Goal: Transaction & Acquisition: Obtain resource

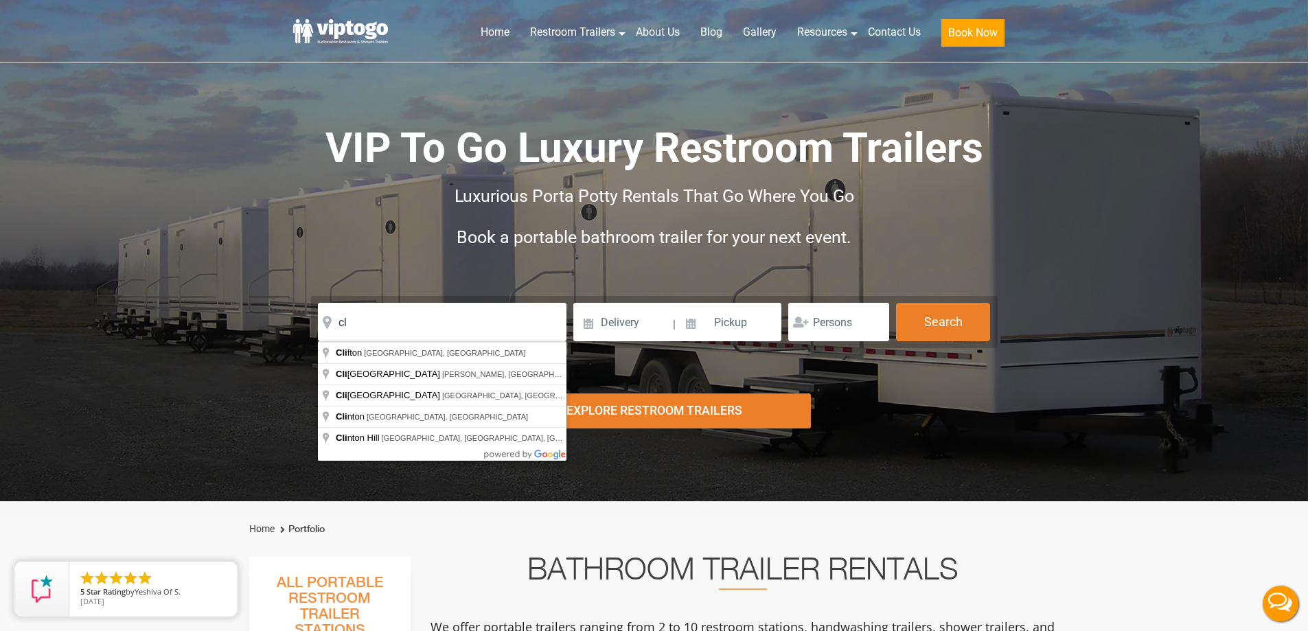
type input "c"
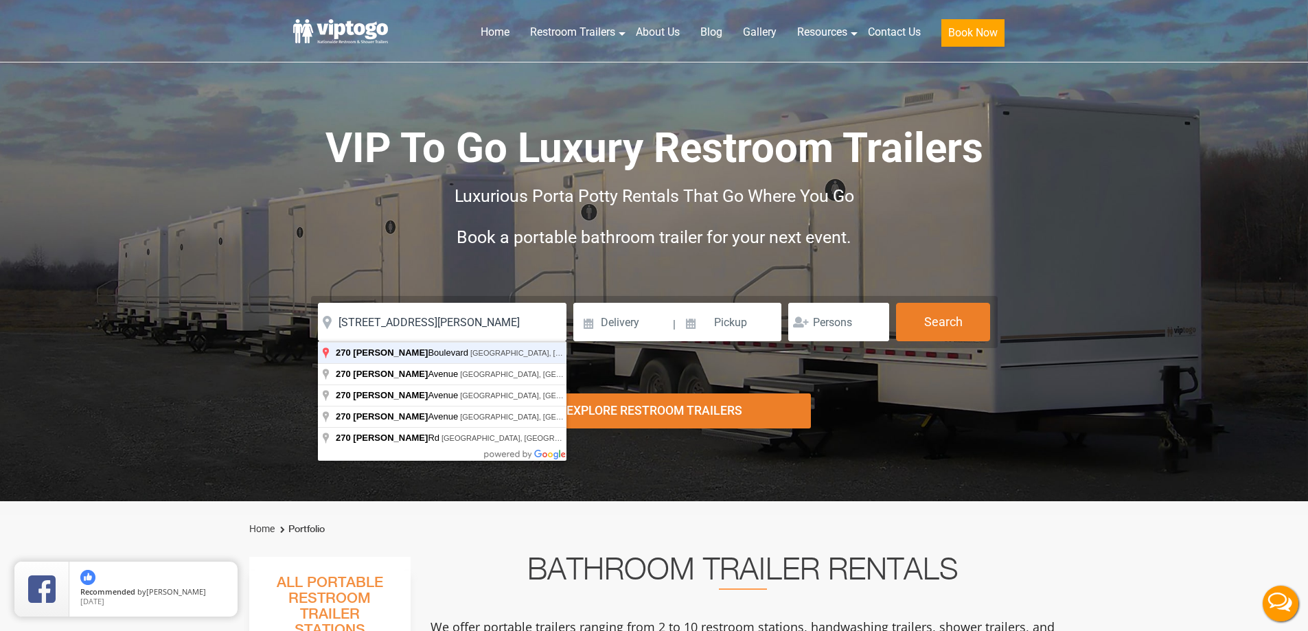
type input "270 Rutherford Boulevard, Clifton, NJ, USA"
click button "autobtn" at bounding box center [0, 0] width 0 height 0
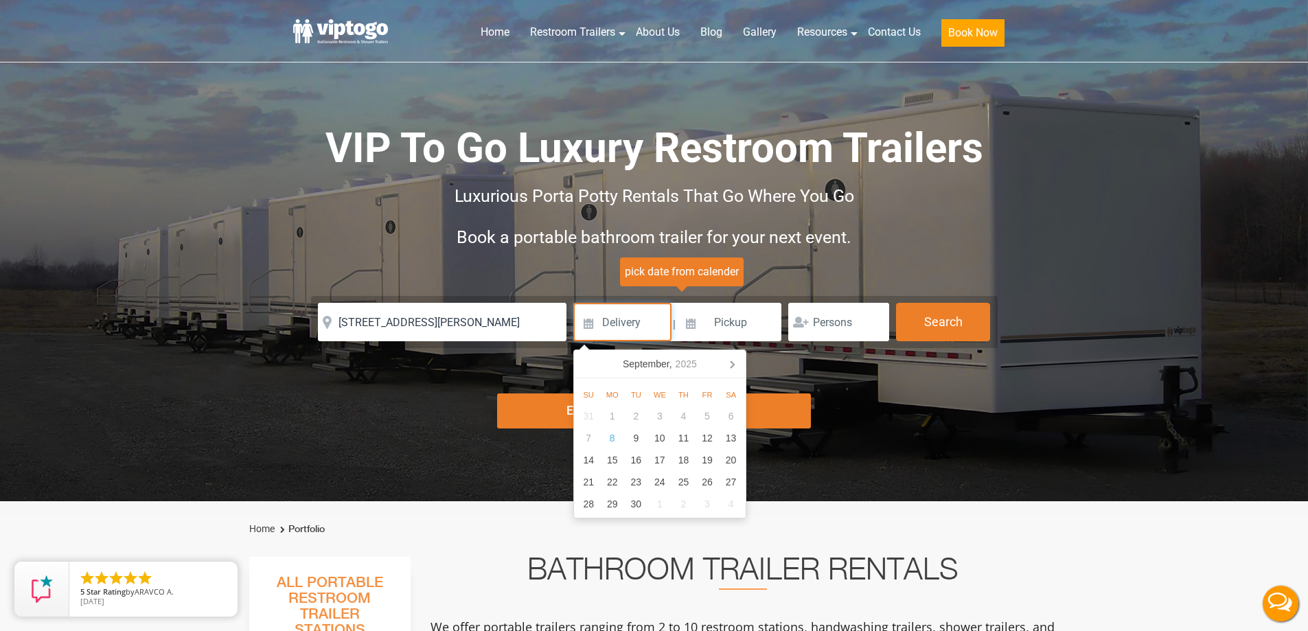
click at [608, 325] on input at bounding box center [622, 322] width 98 height 38
click at [739, 366] on icon at bounding box center [732, 364] width 22 height 22
click at [610, 485] on div "20" at bounding box center [612, 482] width 24 height 22
type input "10/20/2025"
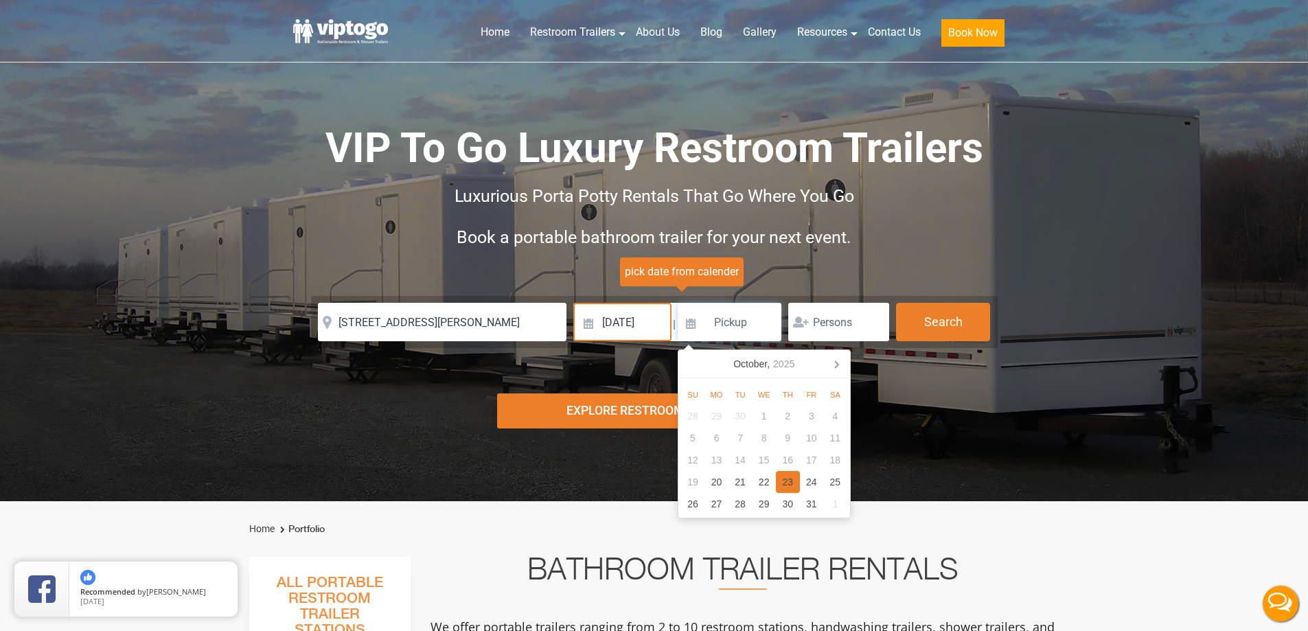
click at [787, 480] on div "23" at bounding box center [788, 482] width 24 height 22
type input "10/23/2025"
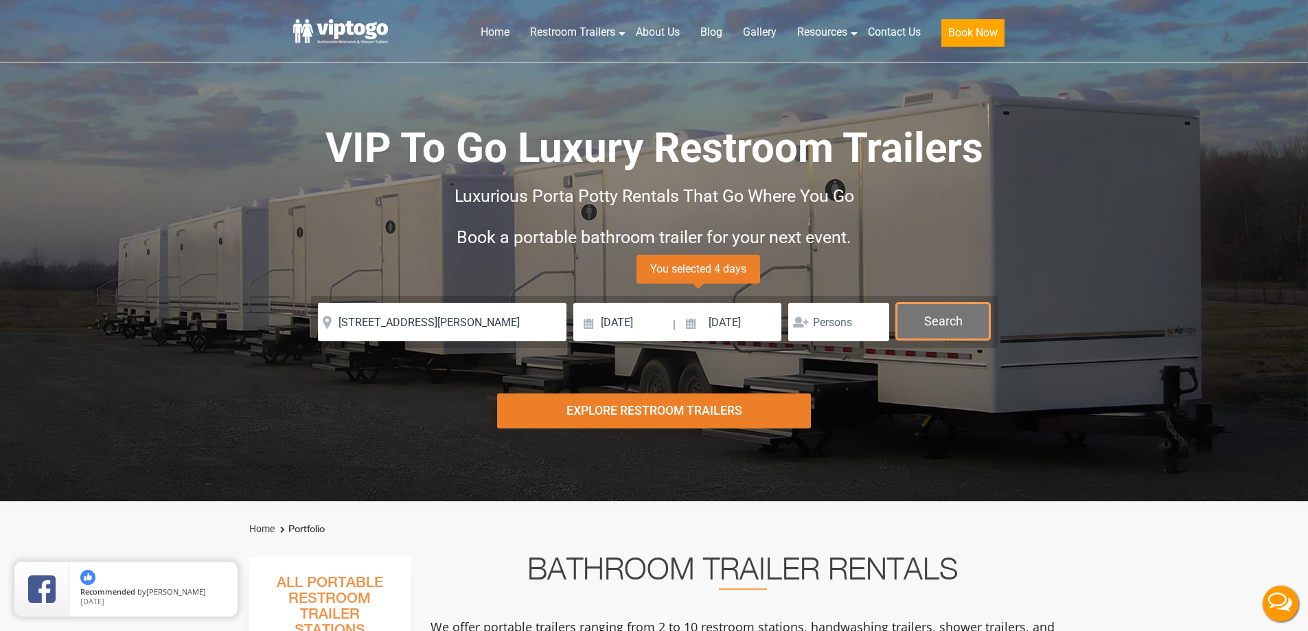
click at [945, 305] on button "Search" at bounding box center [943, 321] width 94 height 37
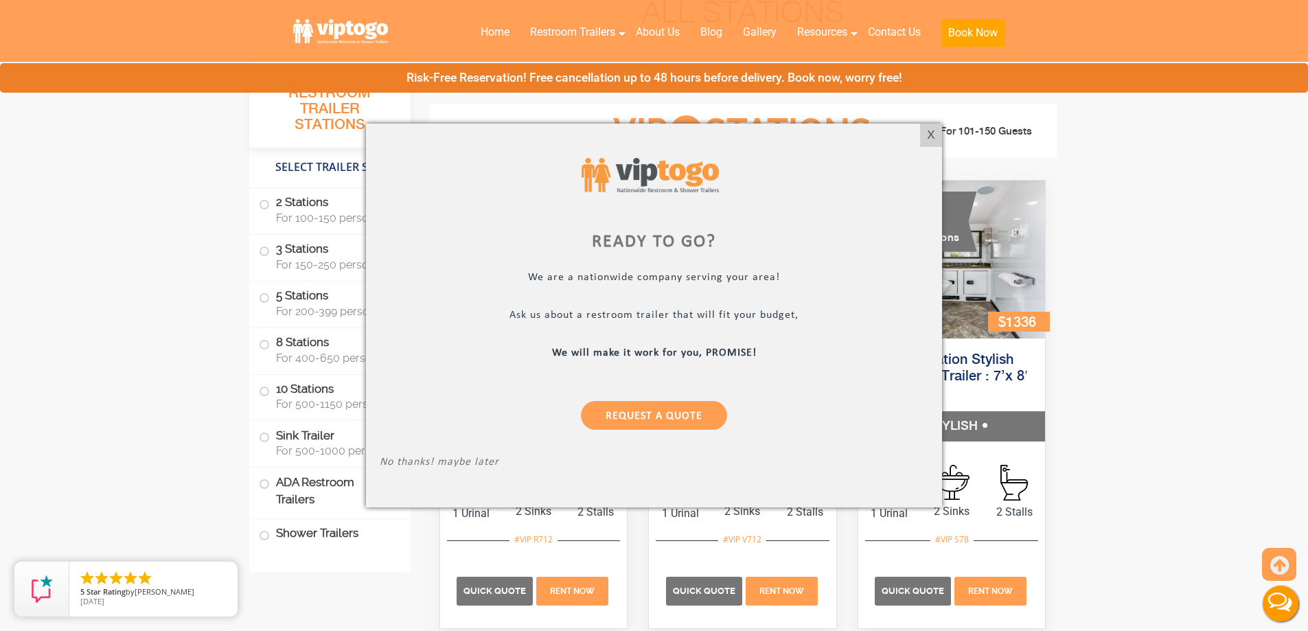
scroll to position [213, 0]
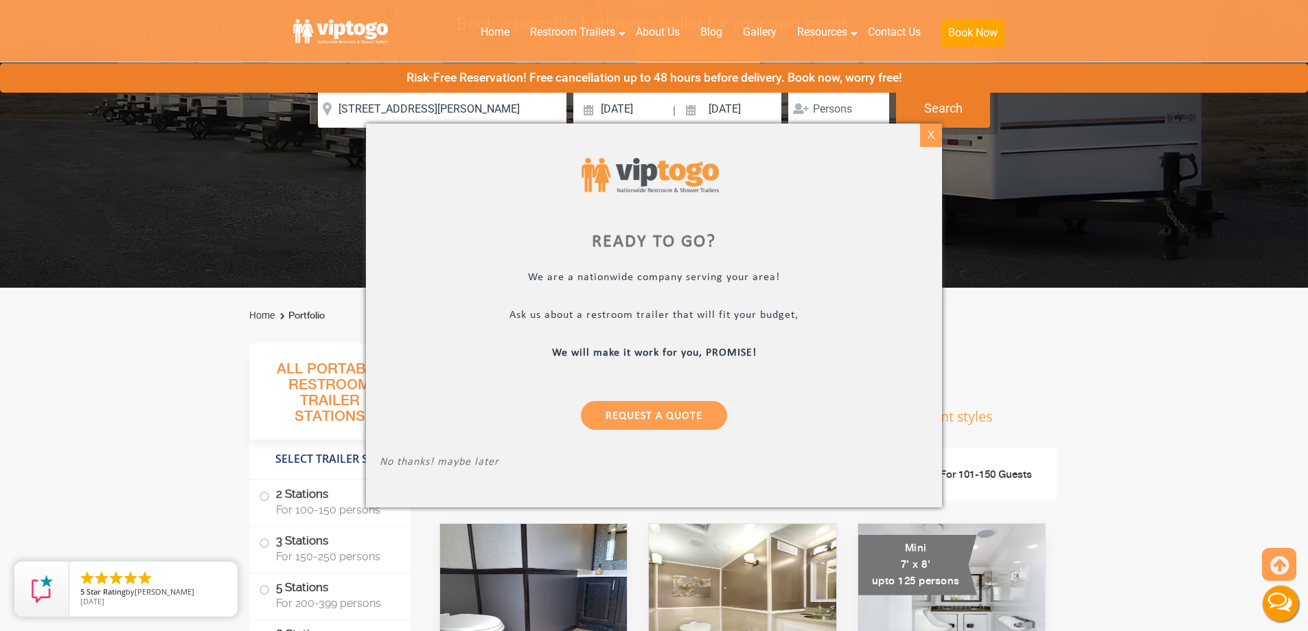
click at [929, 140] on div "X" at bounding box center [930, 135] width 21 height 23
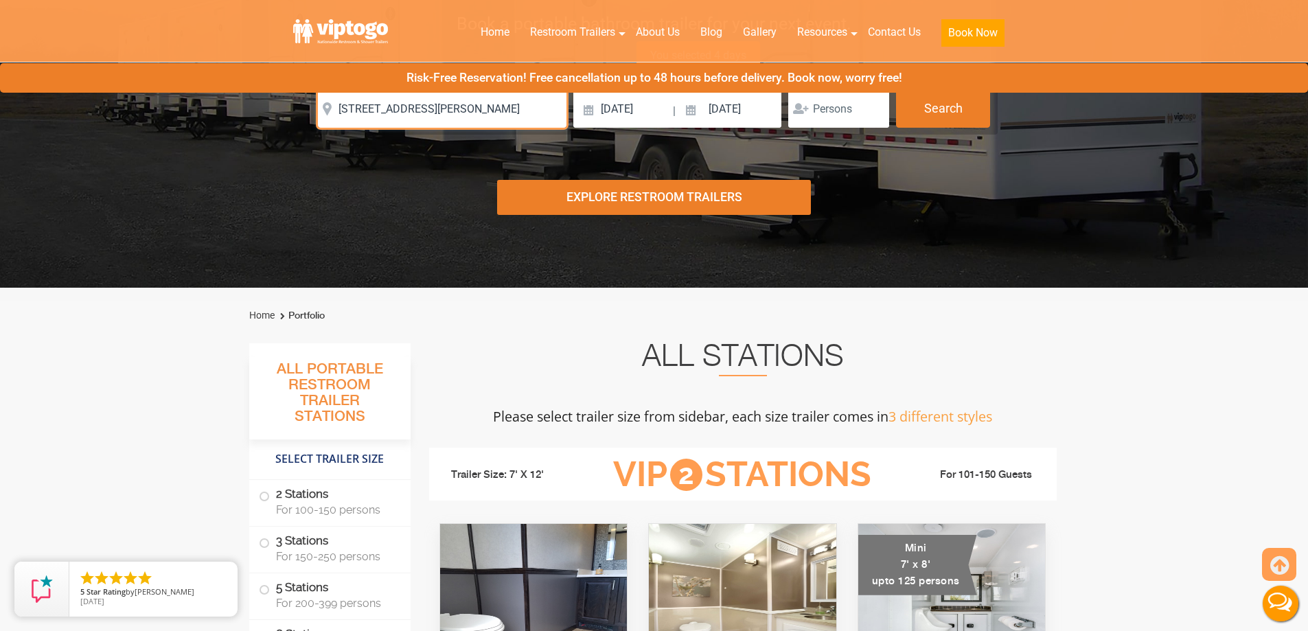
click at [430, 115] on input "270 Rutherford Boulevard, Clifton, NJ, USA" at bounding box center [442, 108] width 248 height 38
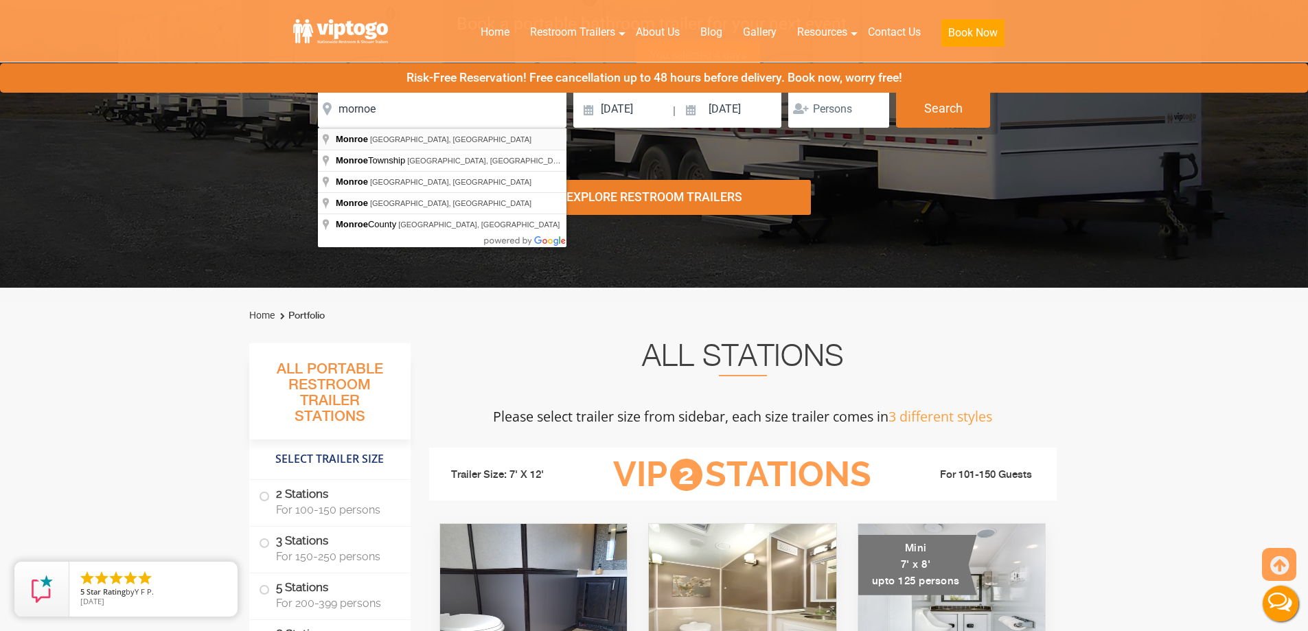
type input "[GEOGRAPHIC_DATA], [GEOGRAPHIC_DATA], [GEOGRAPHIC_DATA]"
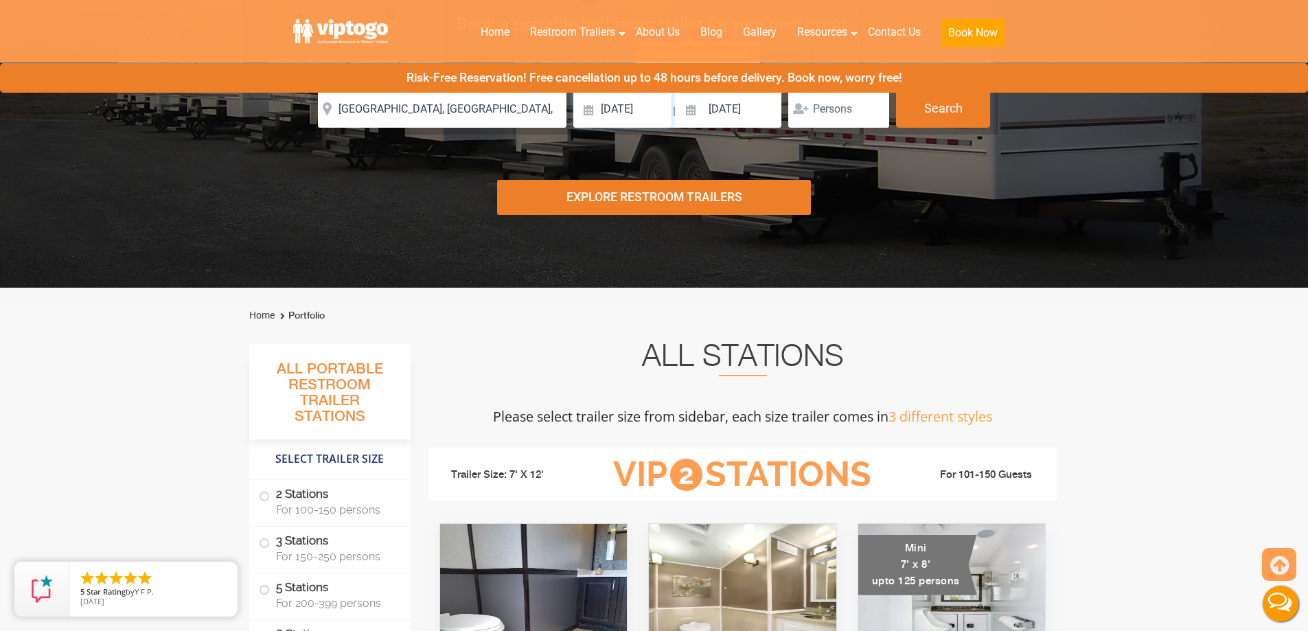
click at [604, 116] on input "[DATE]" at bounding box center [622, 108] width 98 height 38
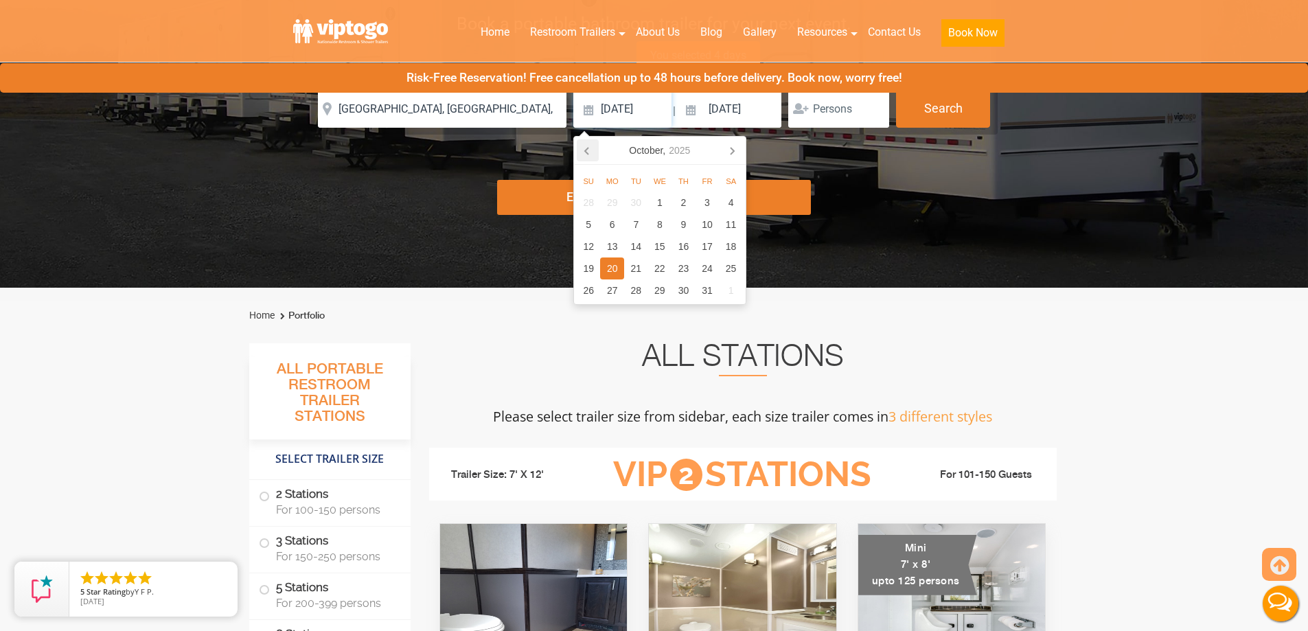
click at [590, 154] on icon at bounding box center [588, 150] width 22 height 22
click at [594, 245] on div "14" at bounding box center [589, 246] width 24 height 22
type input "09/14/2025"
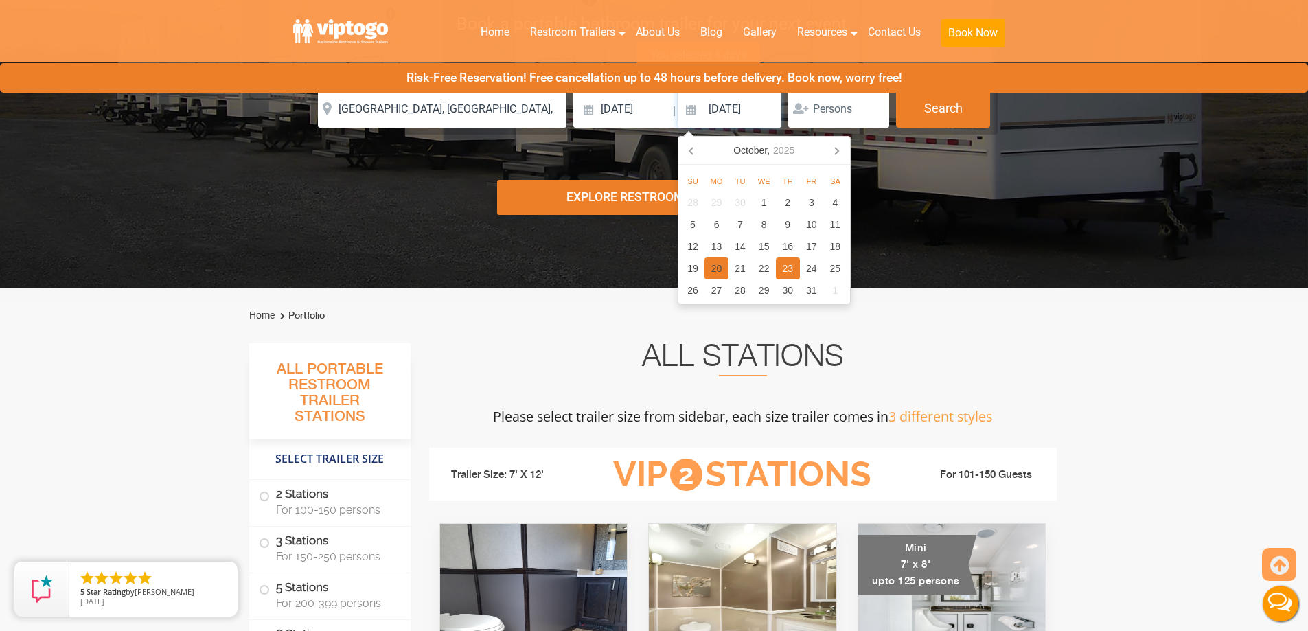
click at [717, 262] on div "20" at bounding box center [716, 268] width 24 height 22
type input "[DATE]"
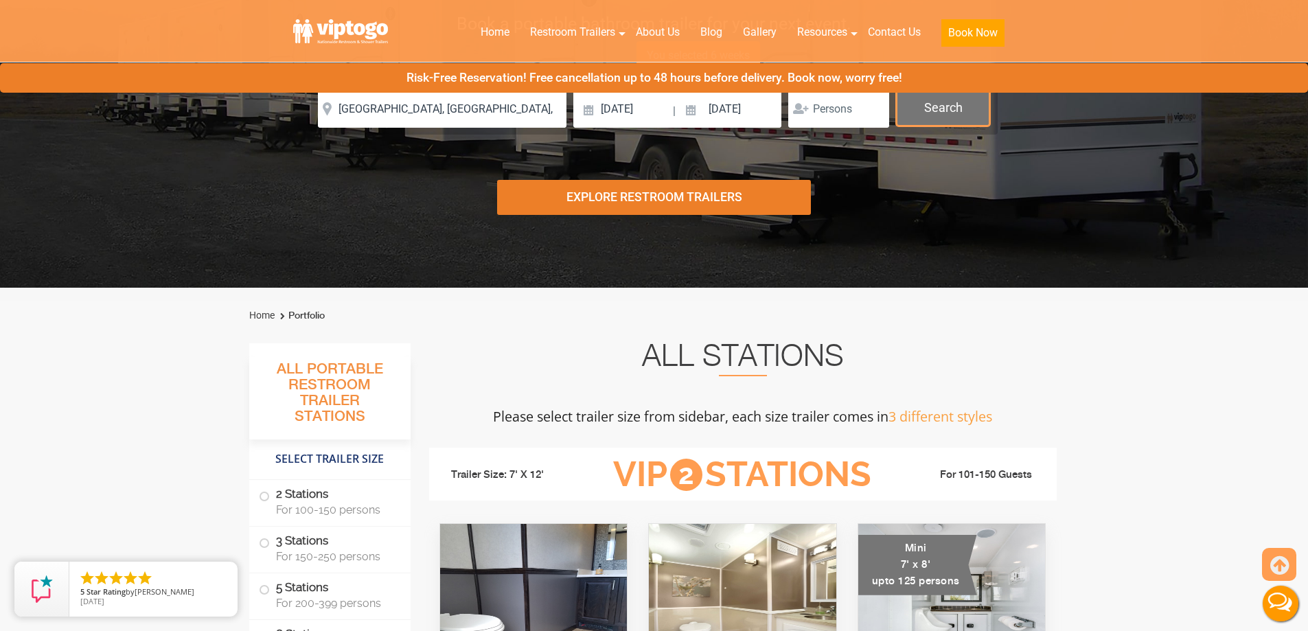
click at [909, 121] on button "Search" at bounding box center [943, 107] width 94 height 37
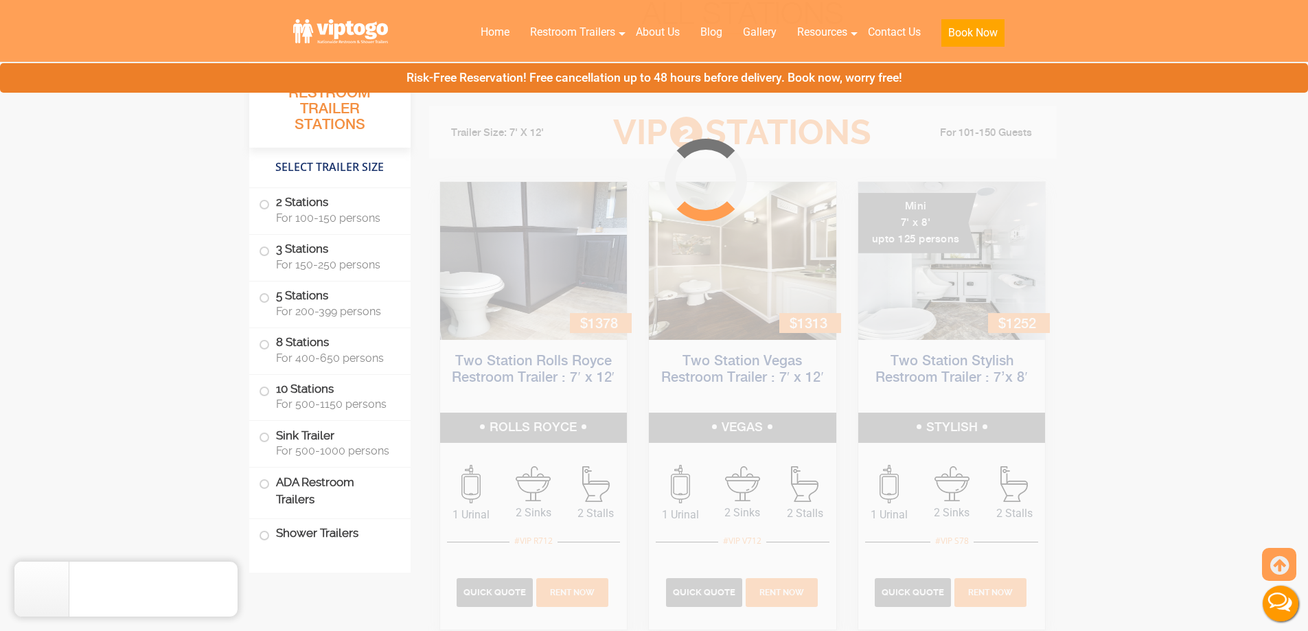
scroll to position [557, 0]
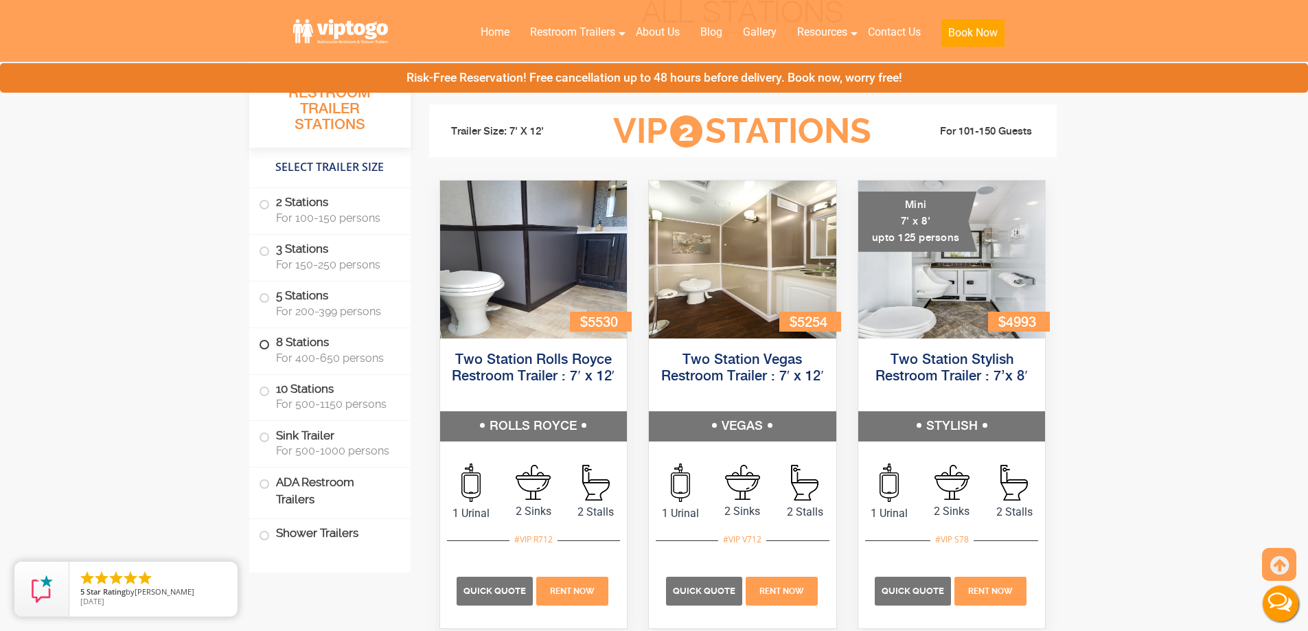
click at [262, 344] on span at bounding box center [264, 344] width 5 height 5
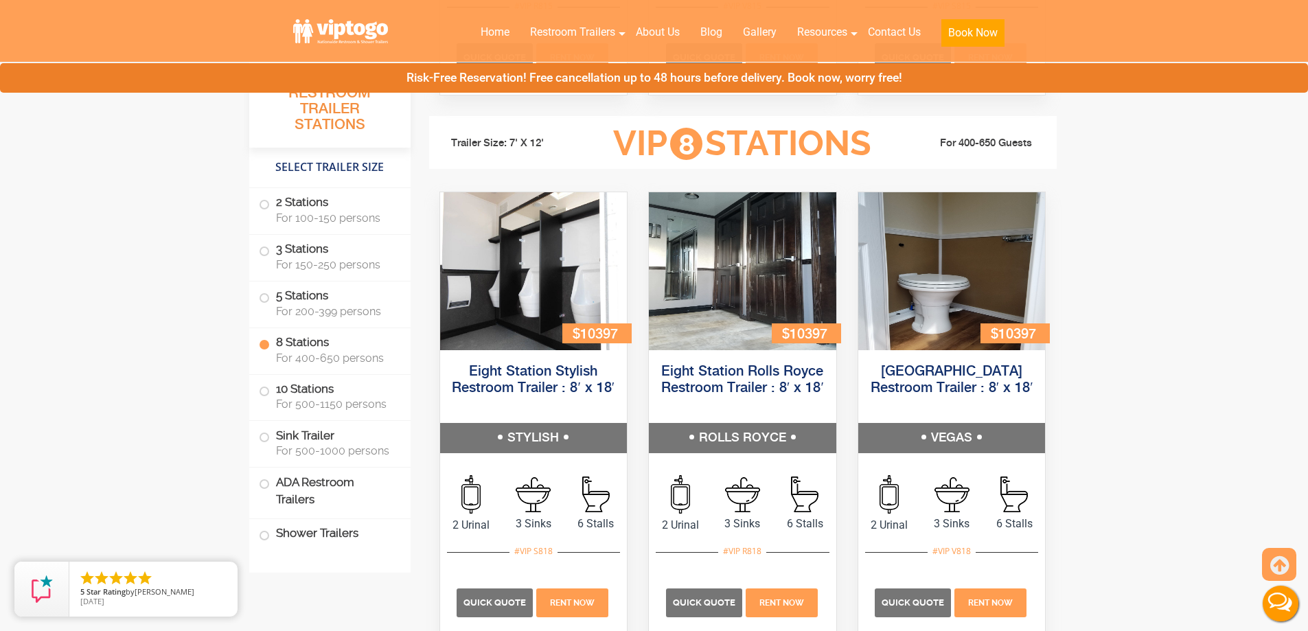
scroll to position [2602, 0]
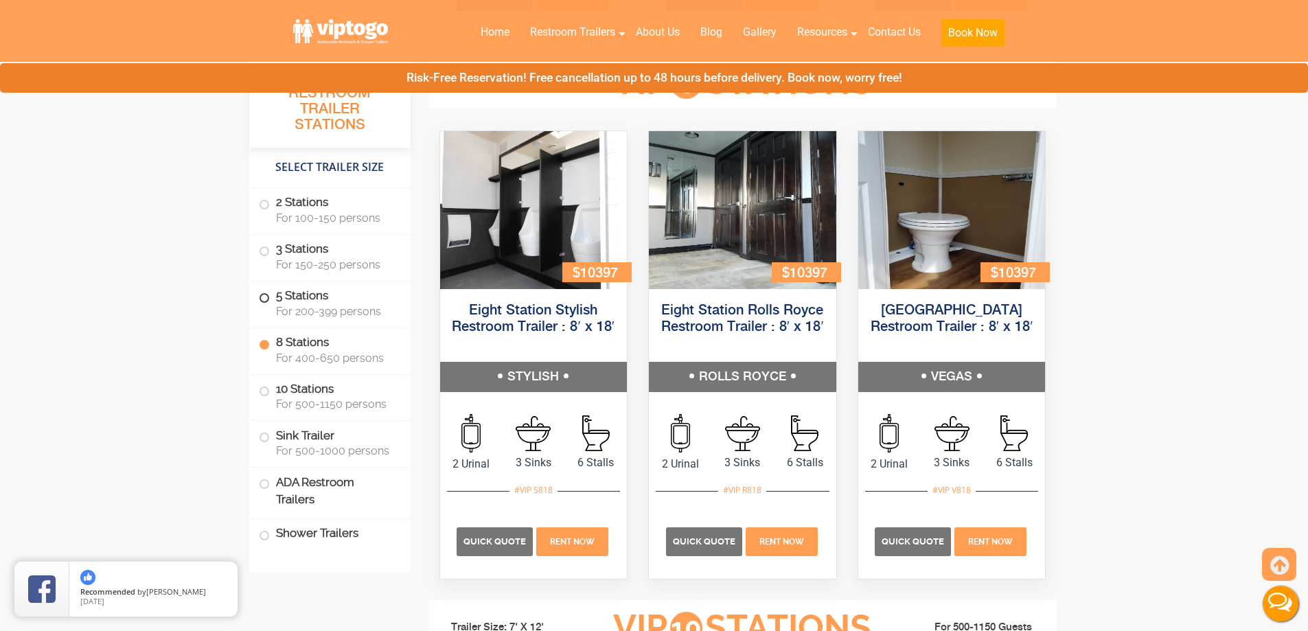
click at [262, 298] on span at bounding box center [264, 297] width 5 height 5
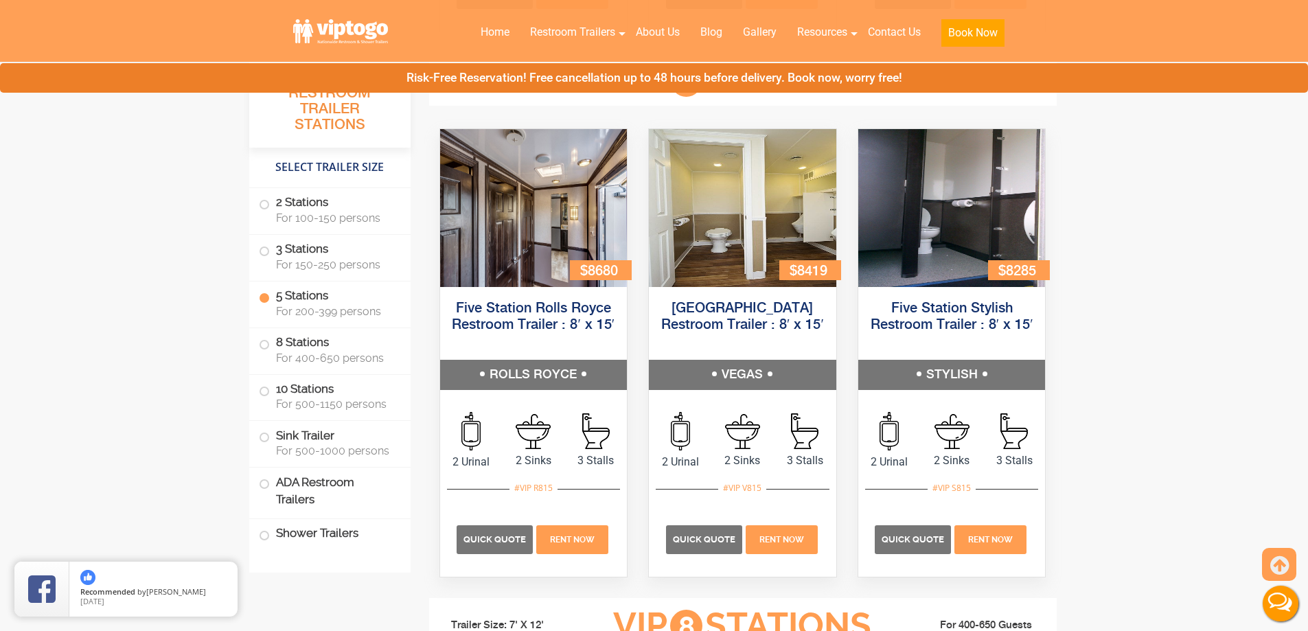
scroll to position [2057, 0]
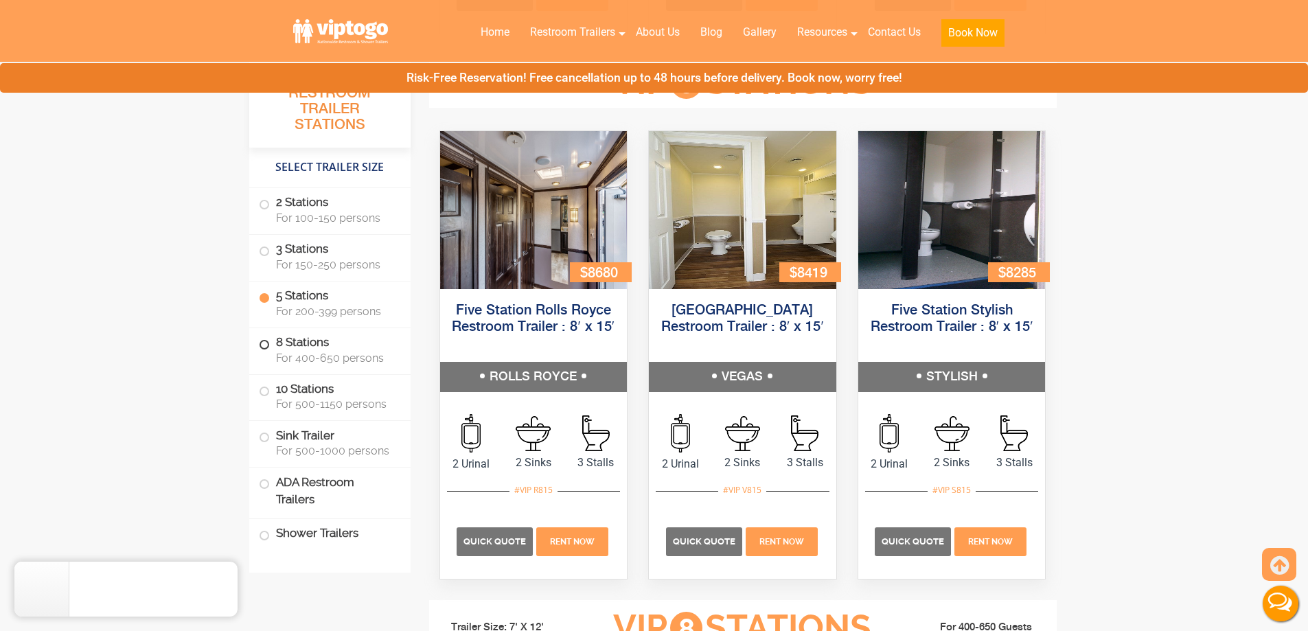
click at [262, 344] on span at bounding box center [264, 344] width 5 height 5
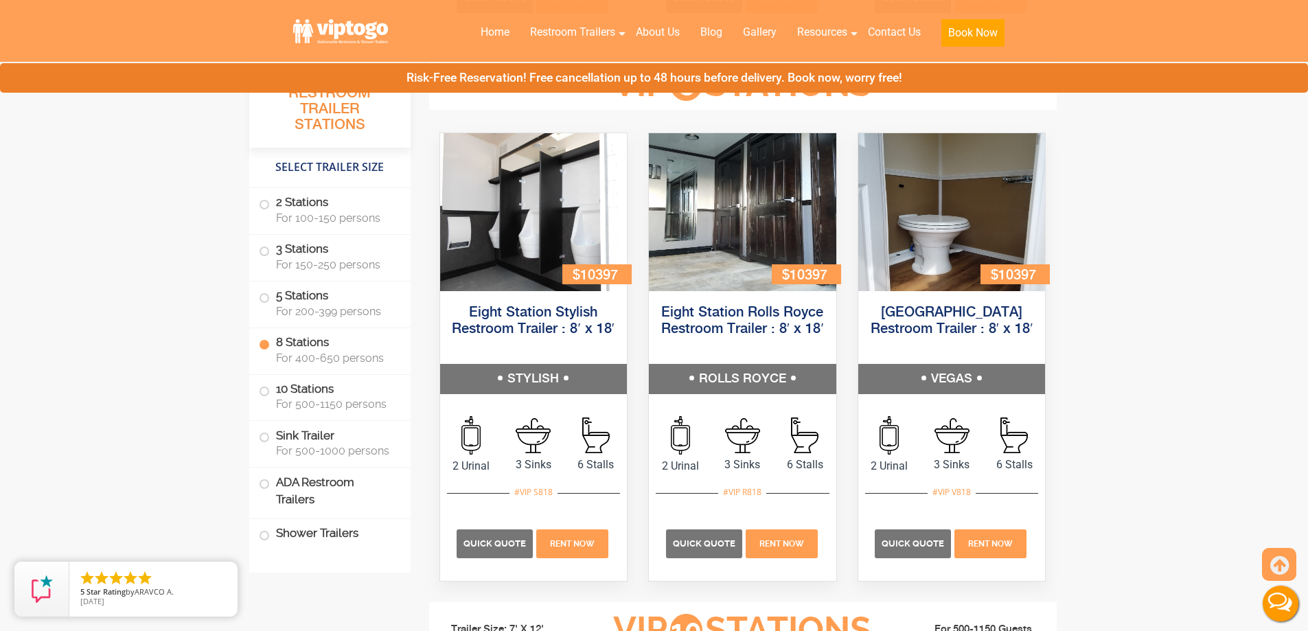
scroll to position [2602, 0]
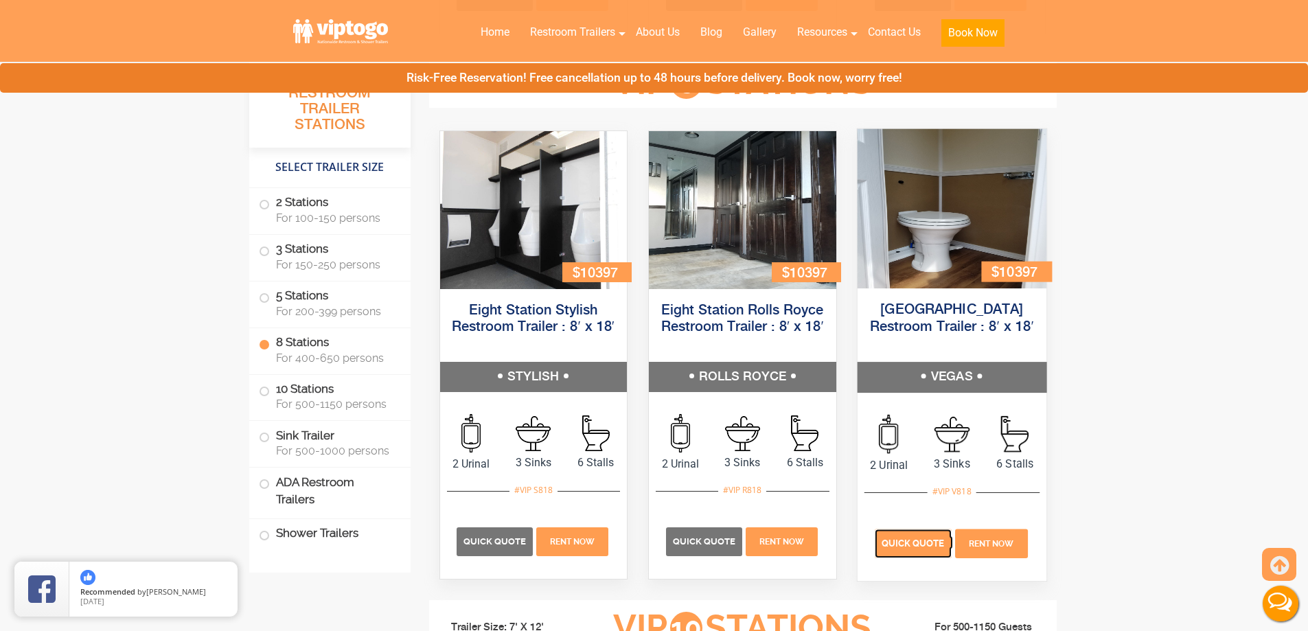
click at [917, 544] on span "Quick Quote" at bounding box center [912, 543] width 63 height 10
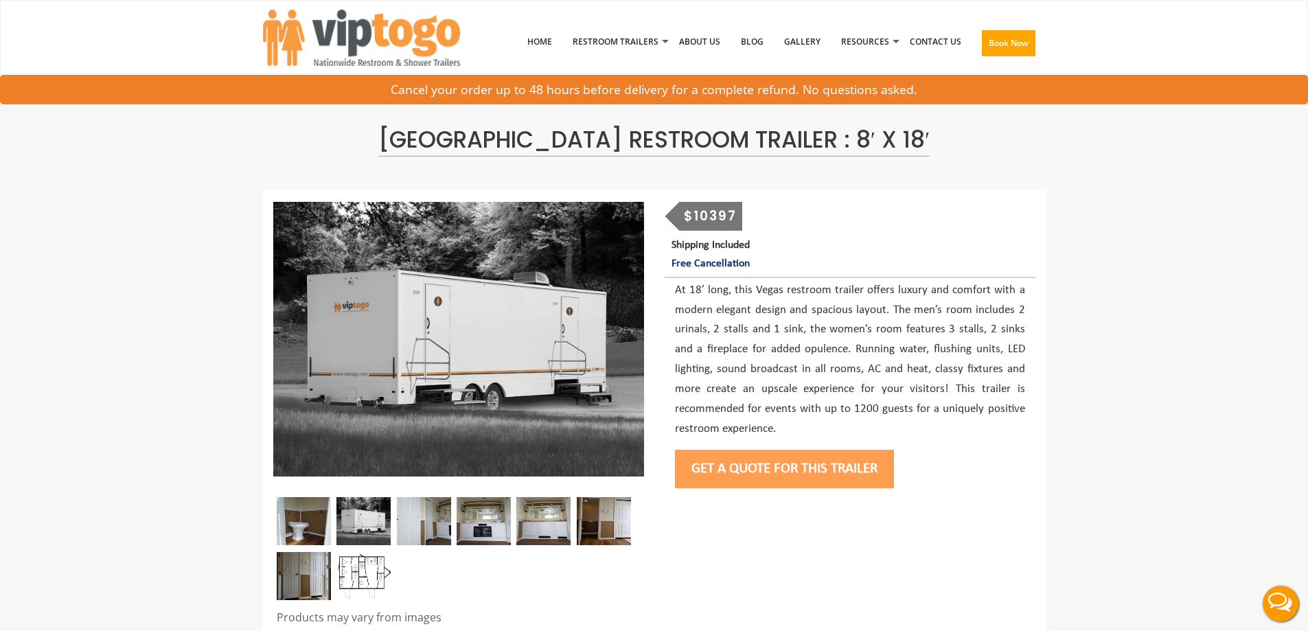
drag, startPoint x: 0, startPoint y: 0, endPoint x: 776, endPoint y: 460, distance: 902.3
click at [776, 460] on button "Get a Quote for this Trailer" at bounding box center [784, 469] width 219 height 38
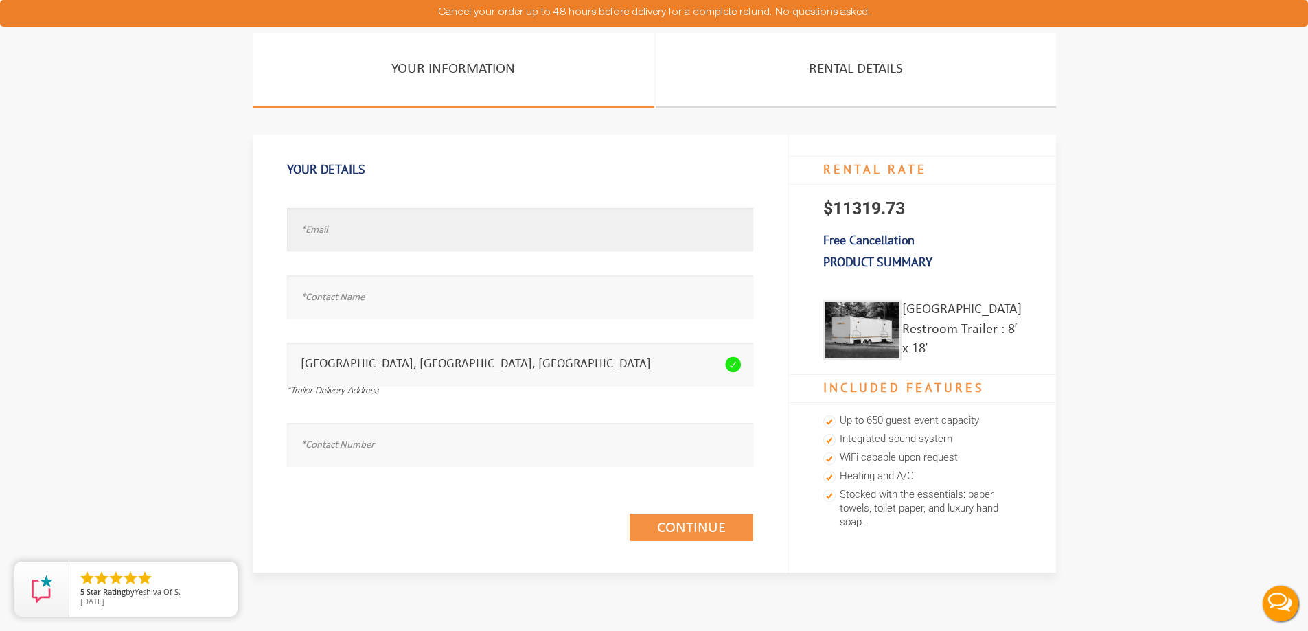
click at [318, 240] on input "text" at bounding box center [520, 229] width 466 height 43
paste input "shekstein@gmail.com"
type input "shekstein@gmail.com"
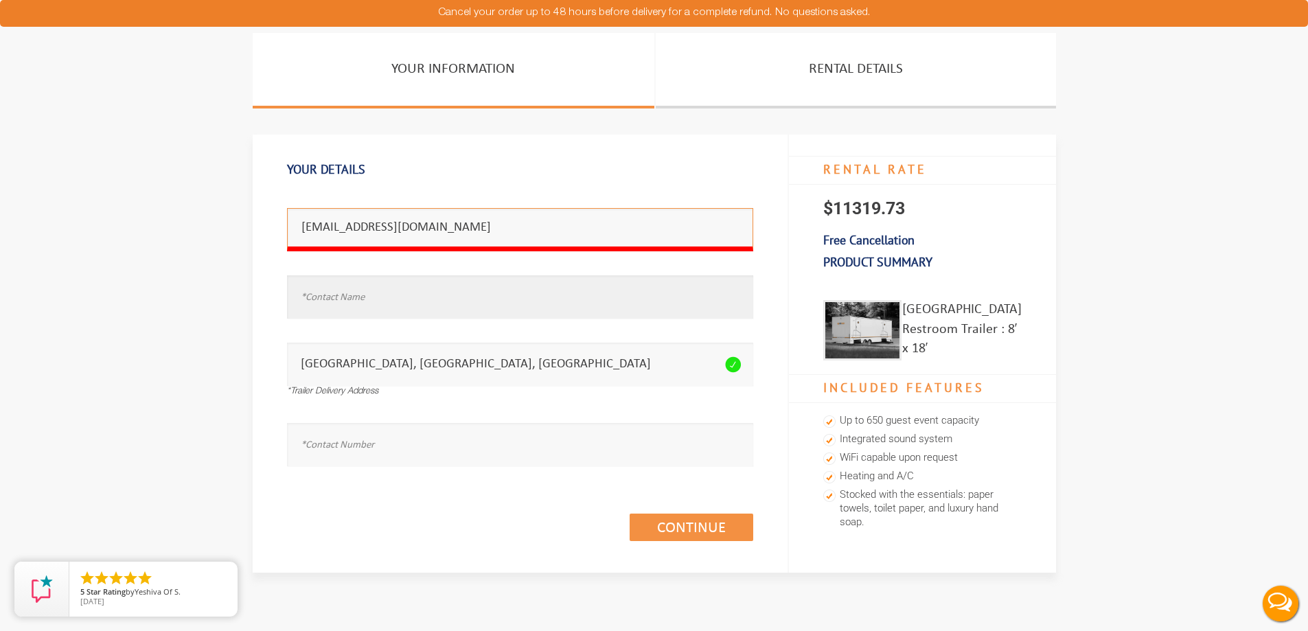
click at [347, 307] on input "text" at bounding box center [520, 296] width 466 height 43
type input "Shlome Ekstein"
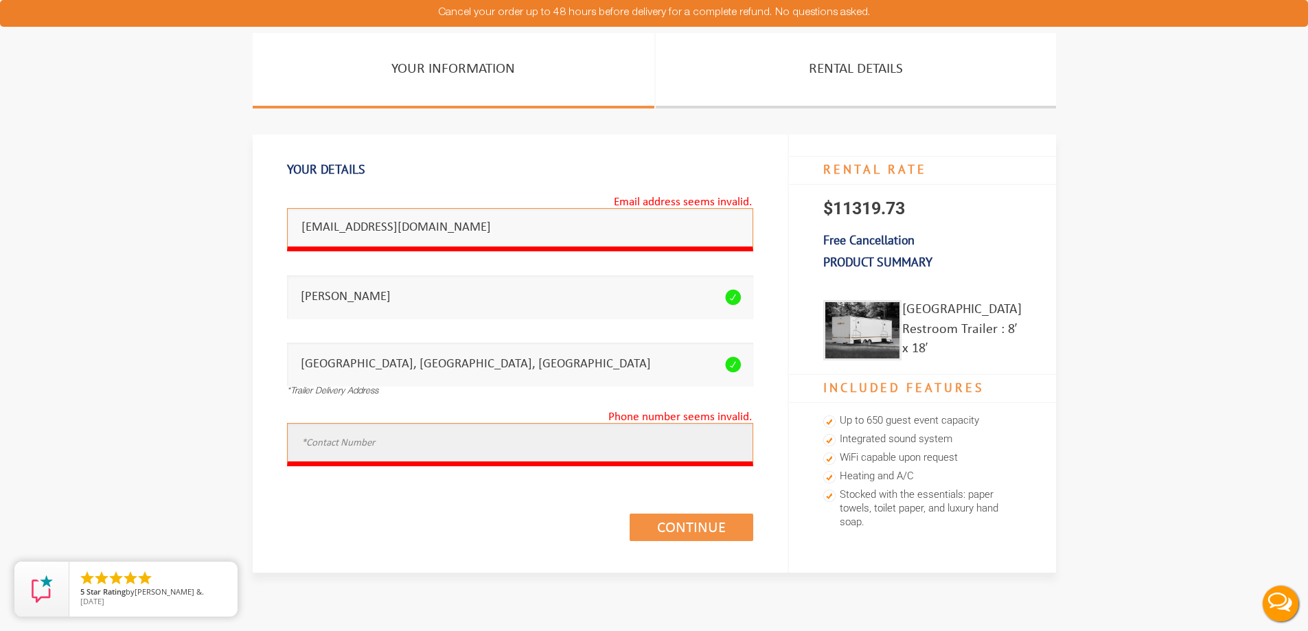
click at [325, 454] on input "text" at bounding box center [520, 444] width 466 height 43
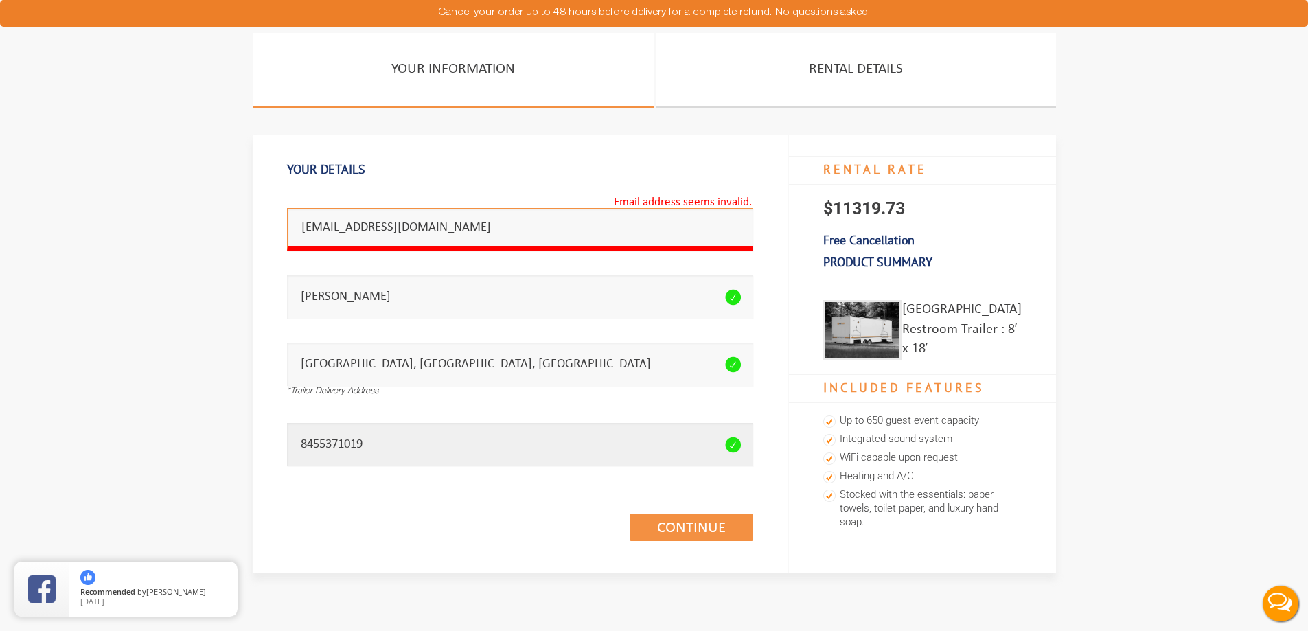
type input "8455371019"
click at [298, 236] on input "shekstein@gmail.com" at bounding box center [520, 229] width 466 height 43
click at [440, 224] on input "shekstein@gmail.com" at bounding box center [520, 229] width 466 height 43
type input "shekstein@gmail.com"
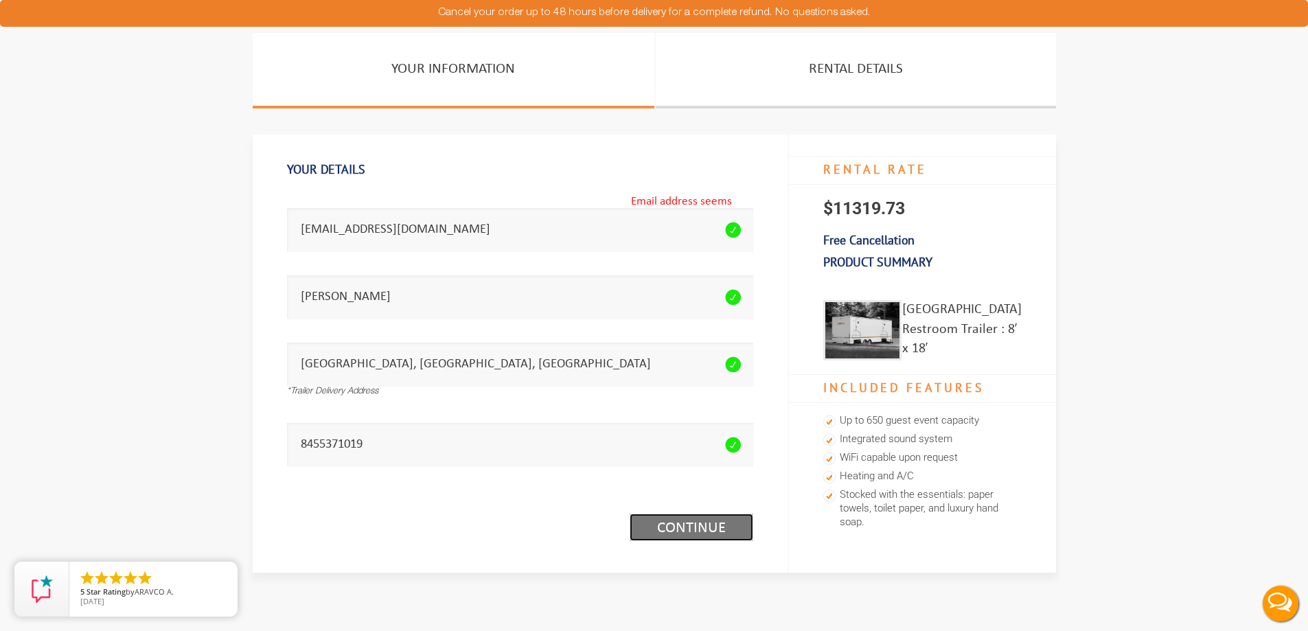
click at [648, 524] on link "Continue (1/3)" at bounding box center [691, 526] width 124 height 27
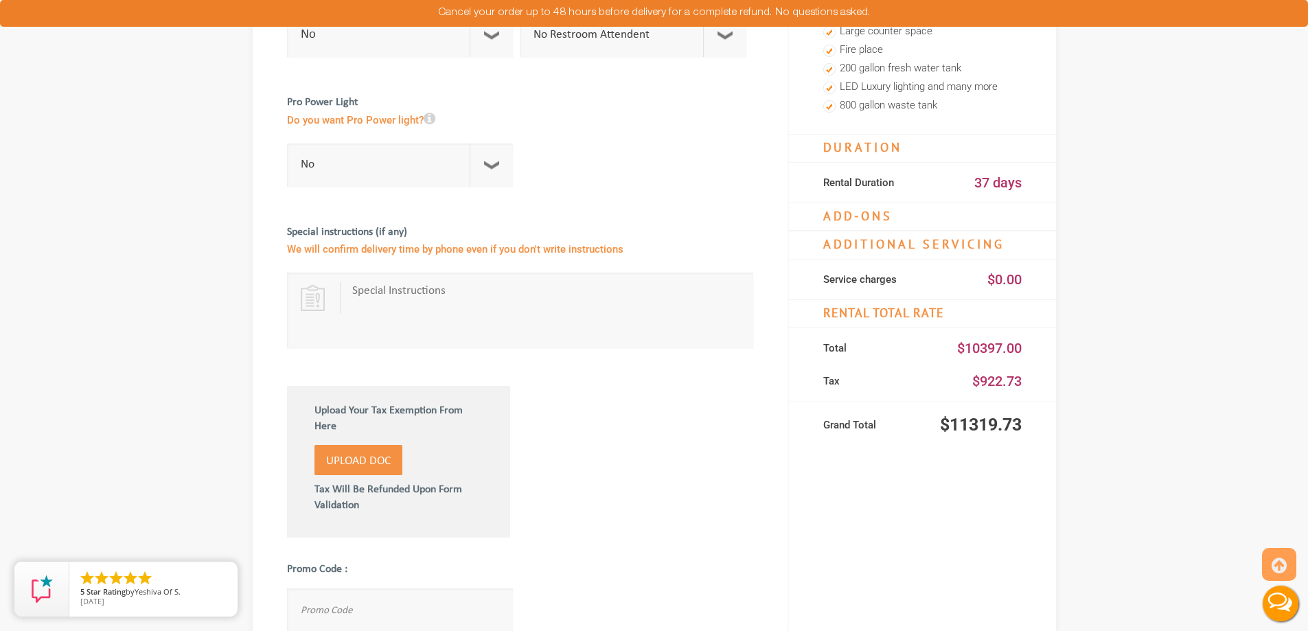
scroll to position [618, 0]
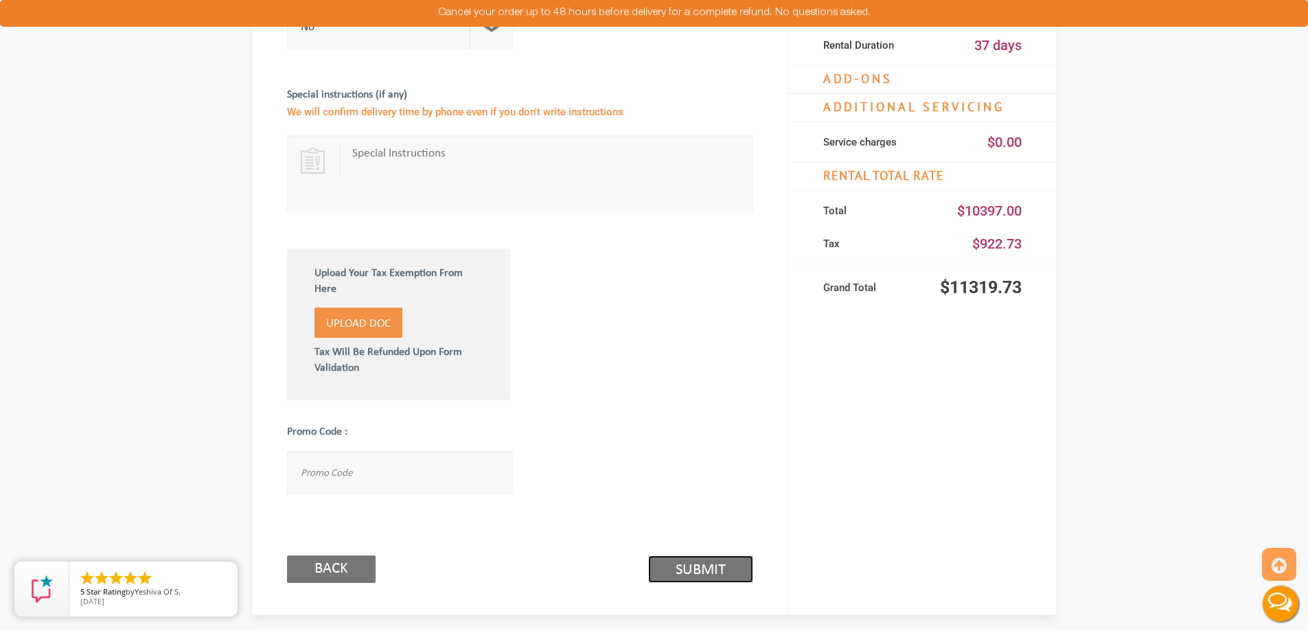
click at [701, 572] on link "Submit (2/3)" at bounding box center [700, 568] width 105 height 27
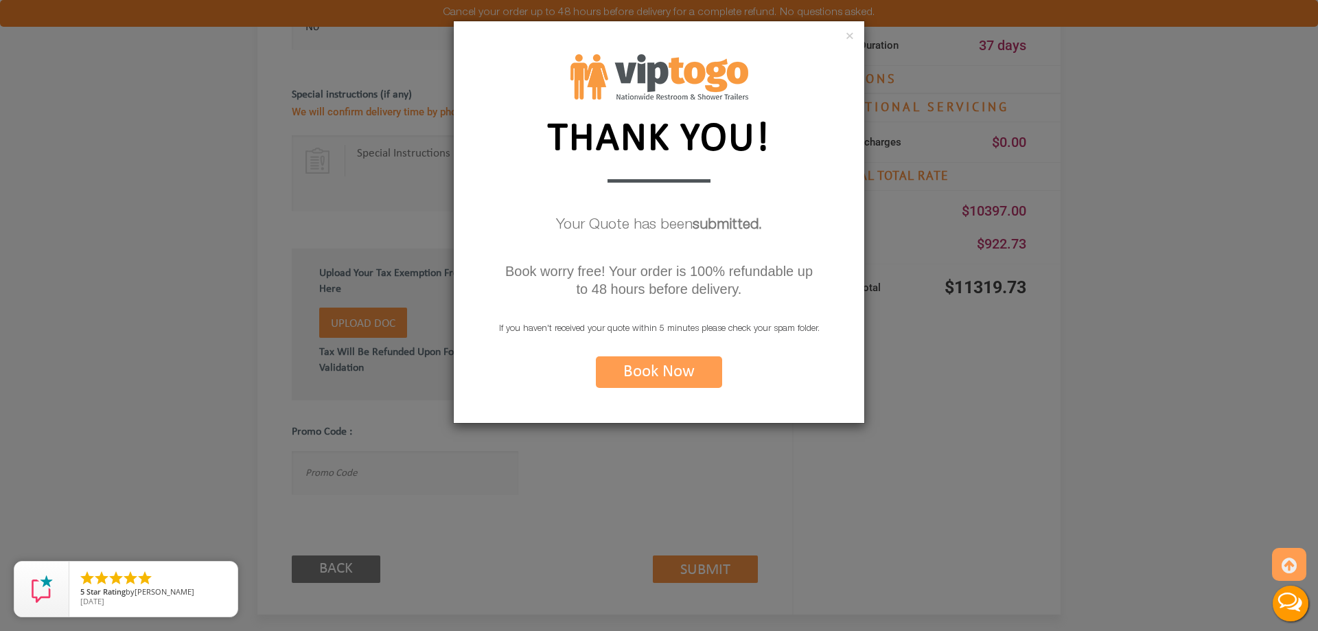
click at [848, 45] on div "×" at bounding box center [659, 37] width 410 height 33
click at [844, 37] on div "×" at bounding box center [659, 37] width 410 height 33
click at [850, 38] on button "×" at bounding box center [850, 37] width 8 height 14
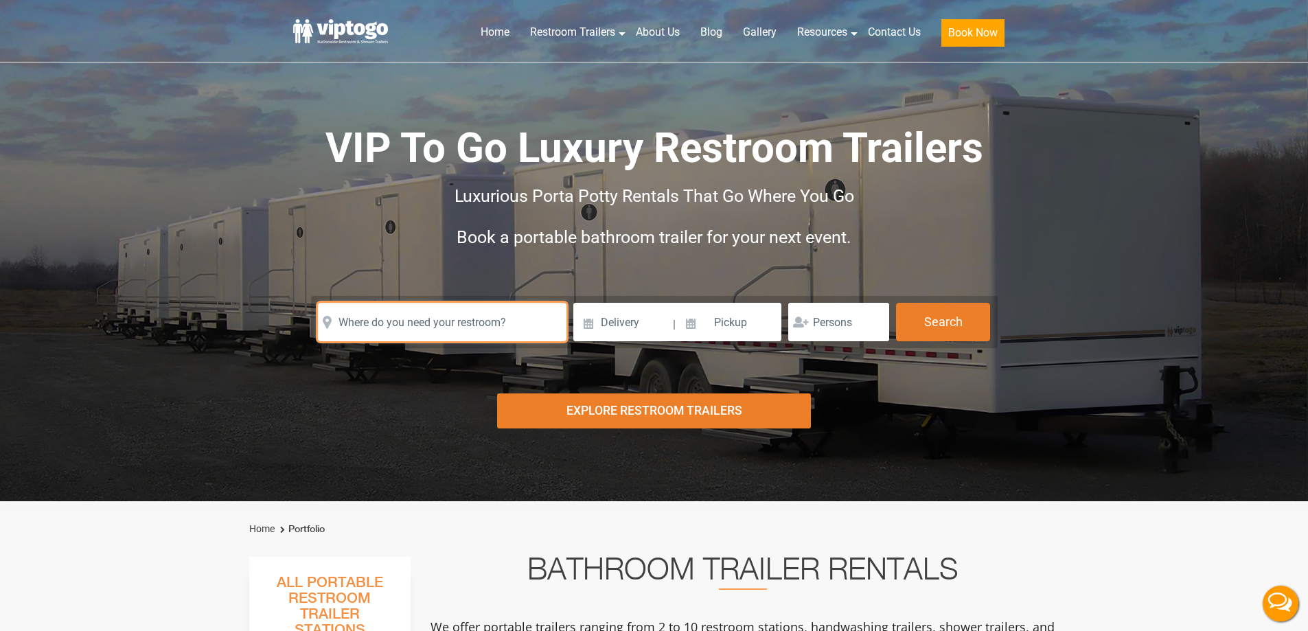
click at [364, 325] on input "text" at bounding box center [442, 322] width 248 height 38
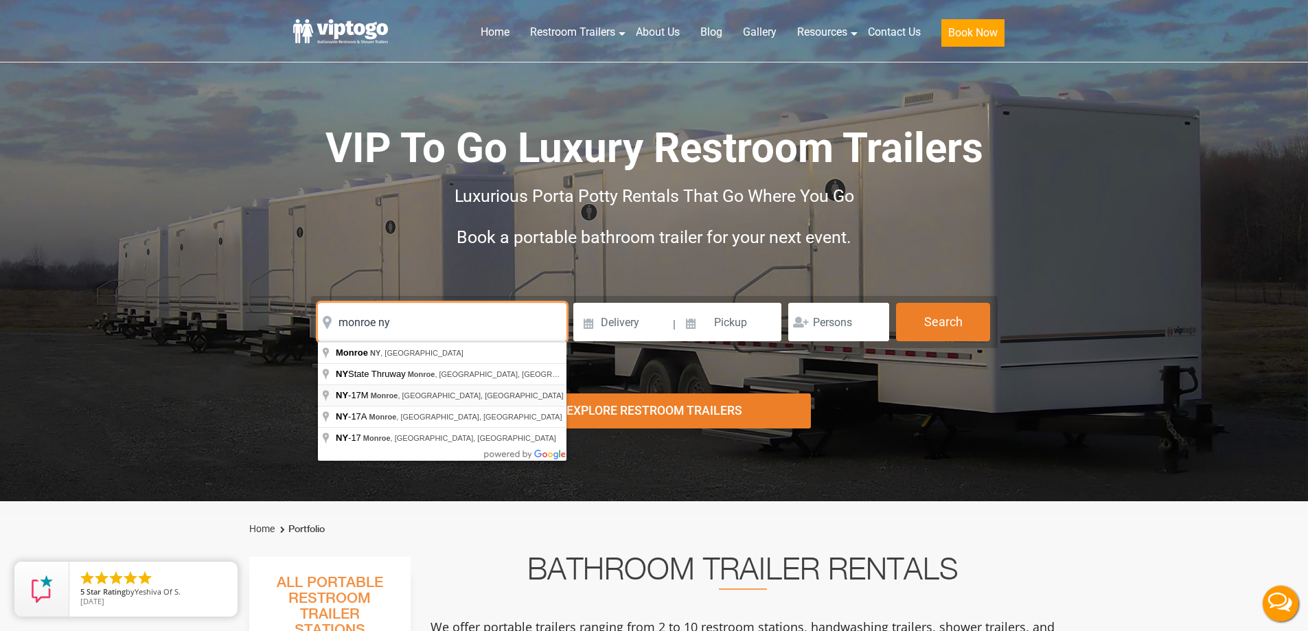
scroll to position [69, 0]
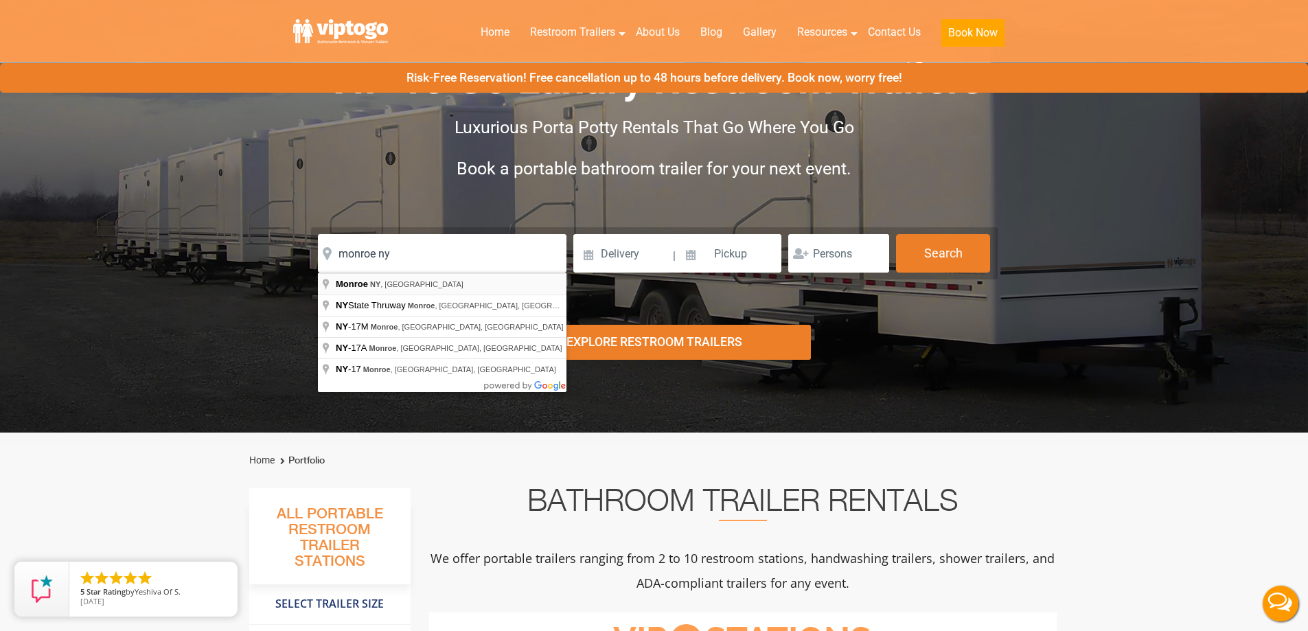
type input "[GEOGRAPHIC_DATA], [GEOGRAPHIC_DATA], [GEOGRAPHIC_DATA]"
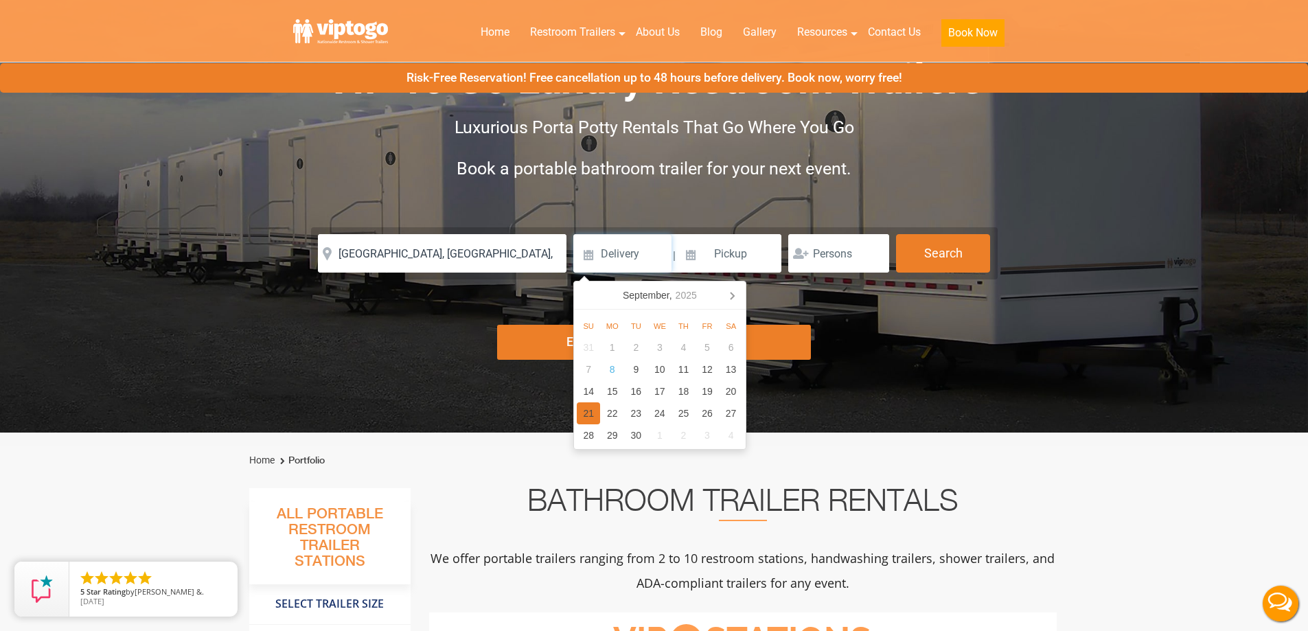
click at [586, 413] on div "21" at bounding box center [589, 413] width 24 height 22
type input "[DATE]"
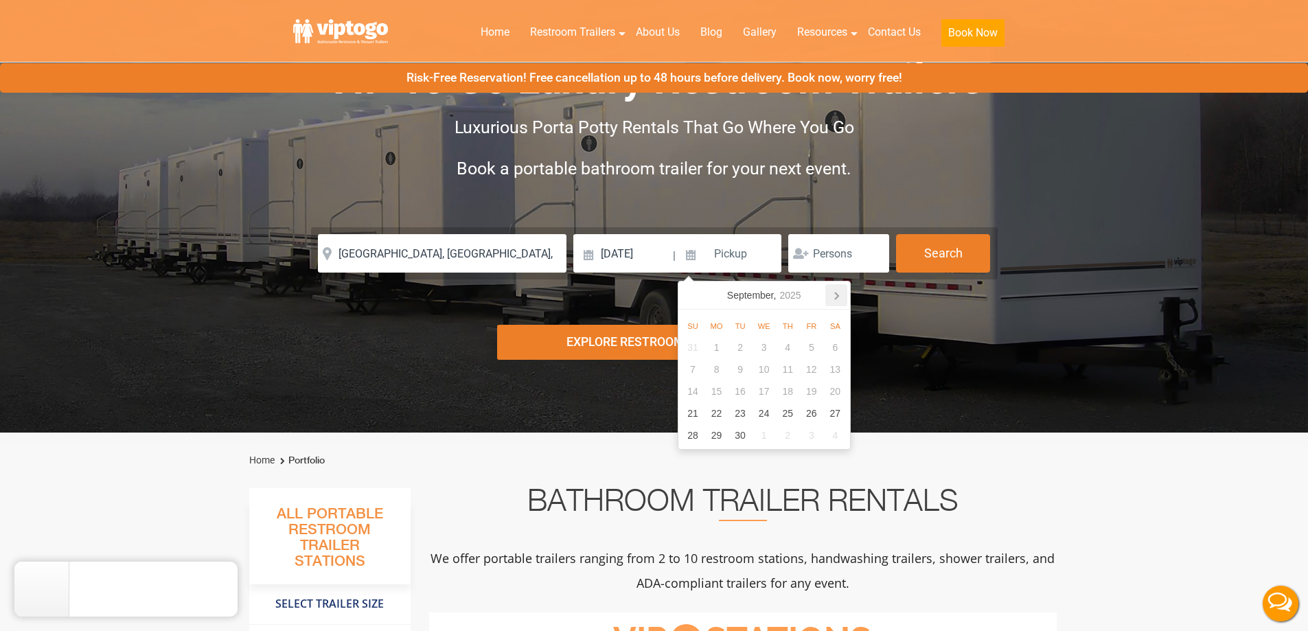
click at [837, 293] on icon at bounding box center [836, 295] width 22 height 22
click at [709, 413] on div "20" at bounding box center [716, 413] width 24 height 22
type input "10/20/2025"
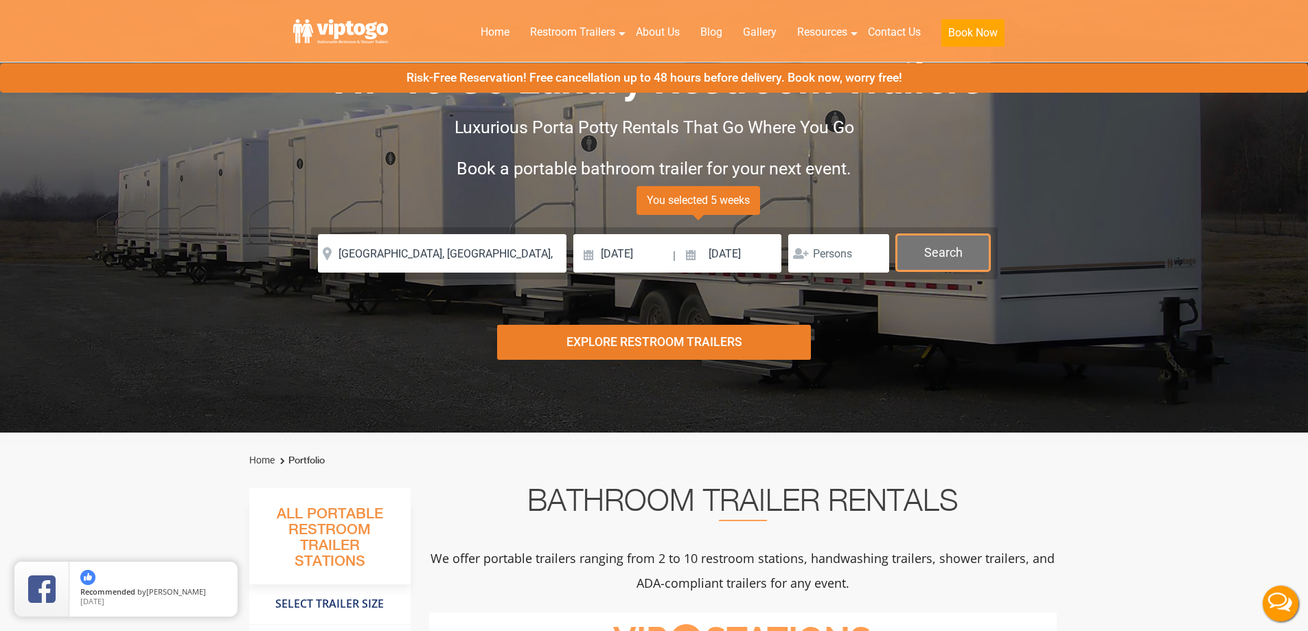
click at [920, 249] on button "Search" at bounding box center [943, 252] width 94 height 37
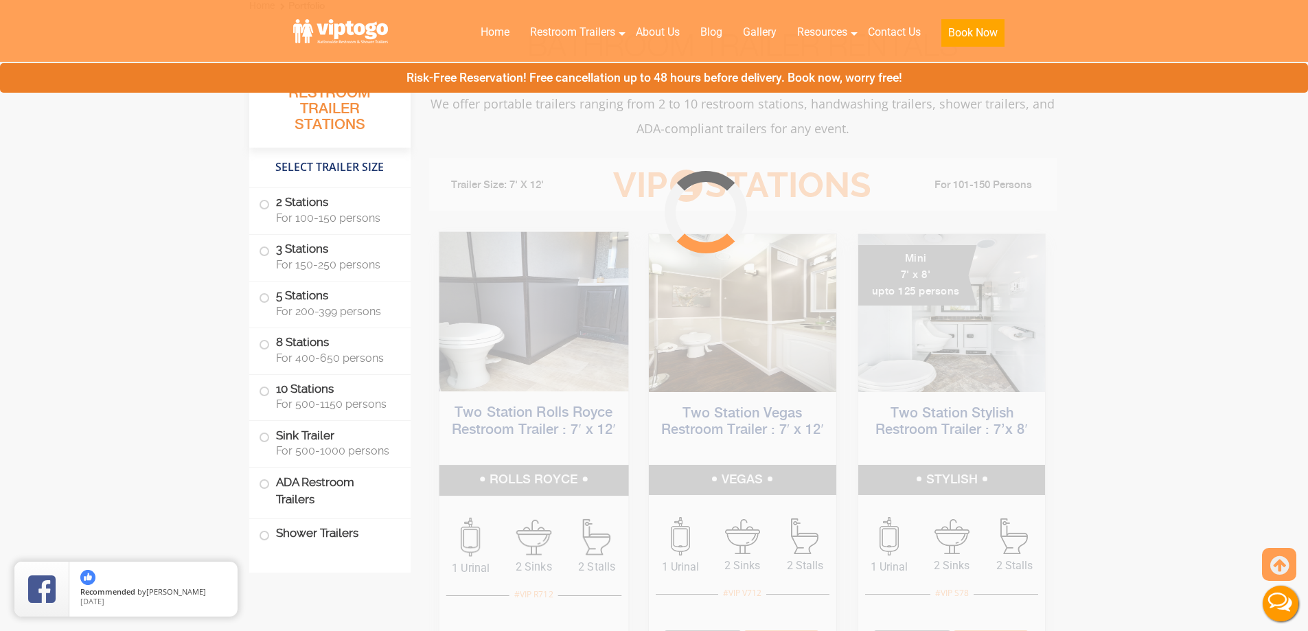
scroll to position [557, 0]
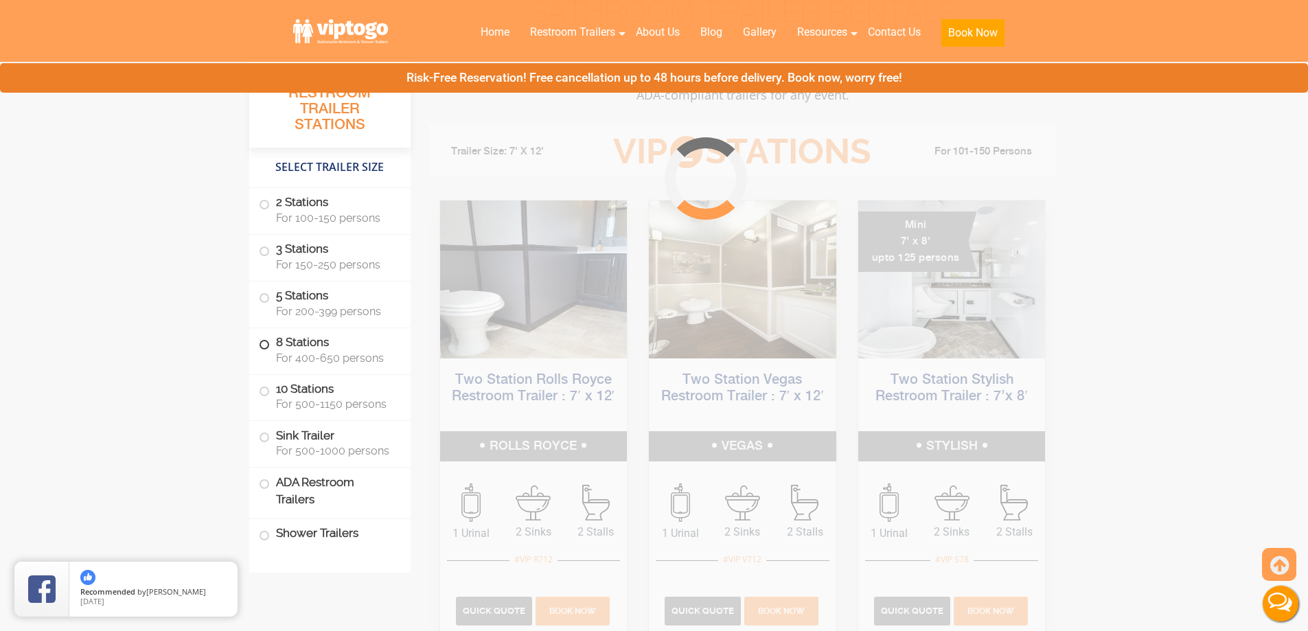
click at [265, 349] on label "8 Stations For 400-650 persons" at bounding box center [330, 349] width 142 height 43
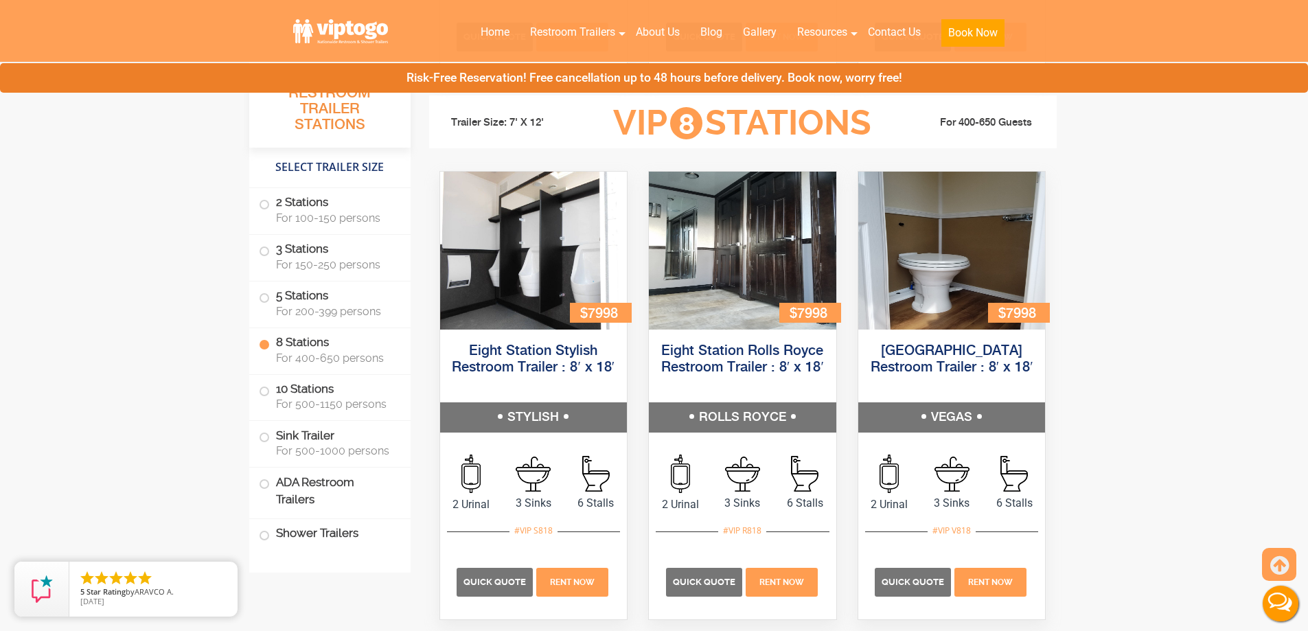
scroll to position [2623, 0]
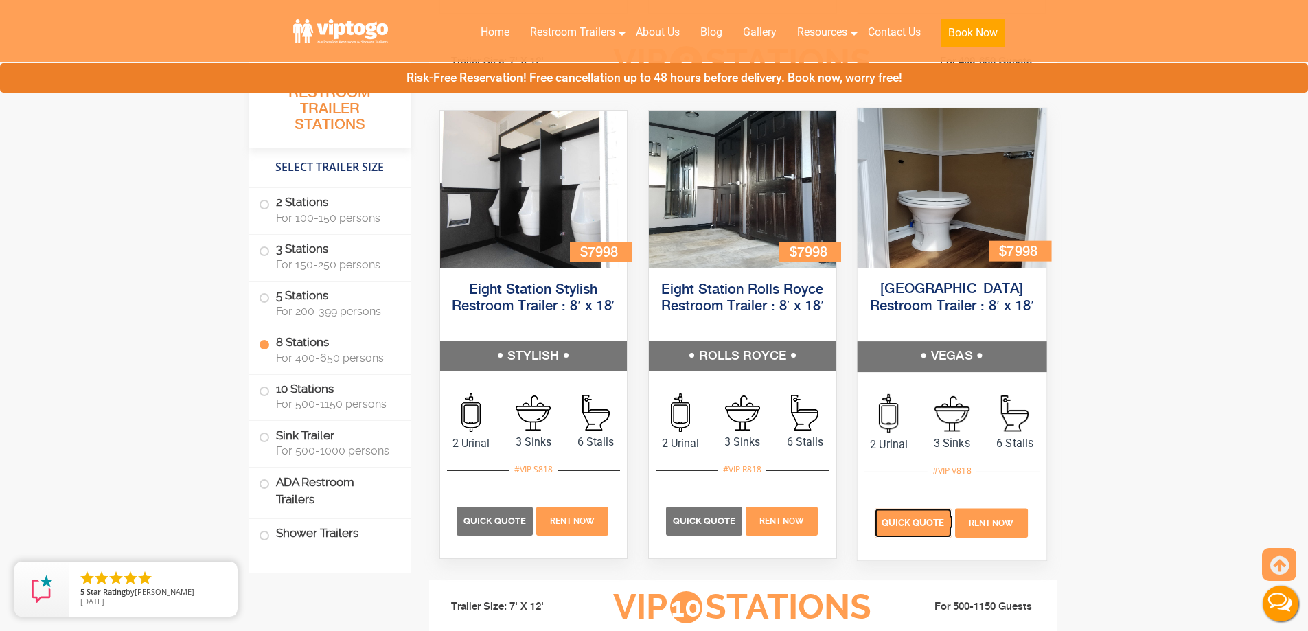
click at [896, 523] on span "Quick Quote" at bounding box center [912, 523] width 63 height 10
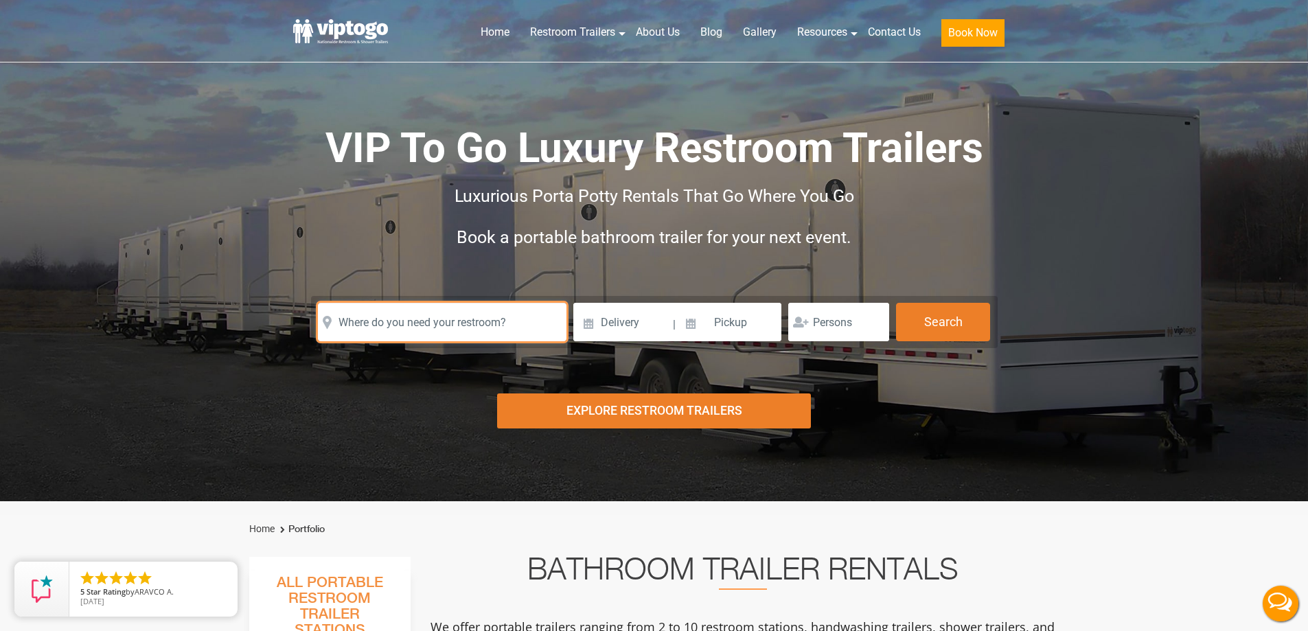
click at [405, 305] on input "text" at bounding box center [442, 322] width 248 height 38
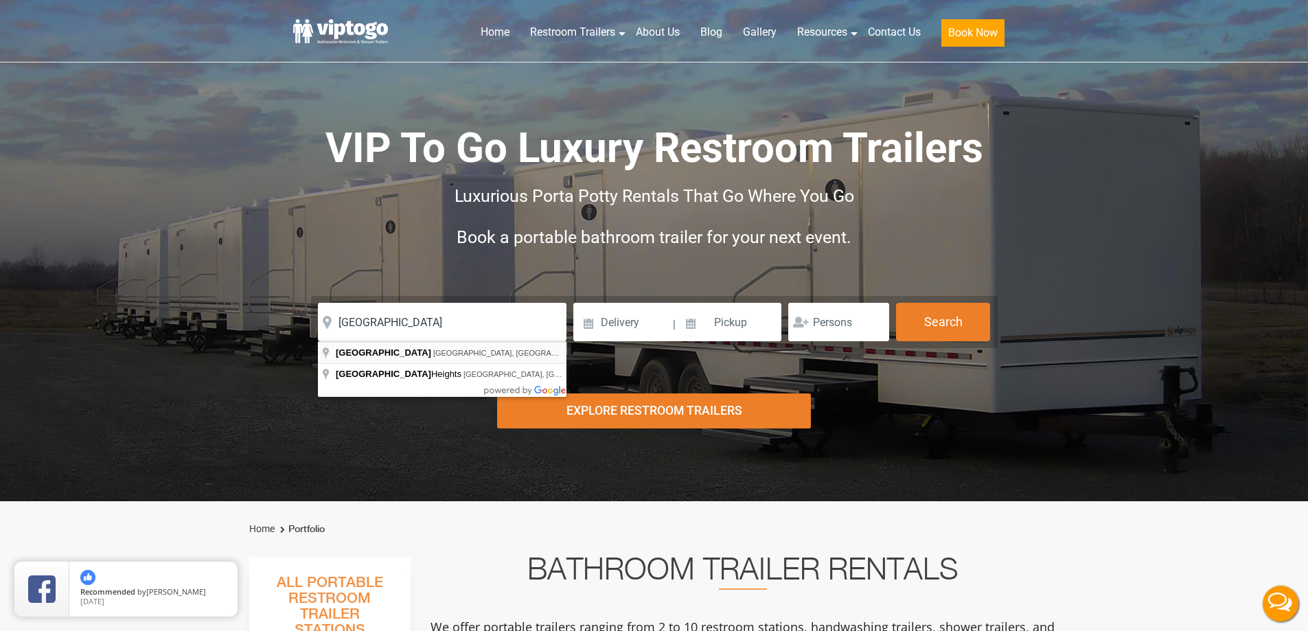
type input "Brooklyn, NY, USA"
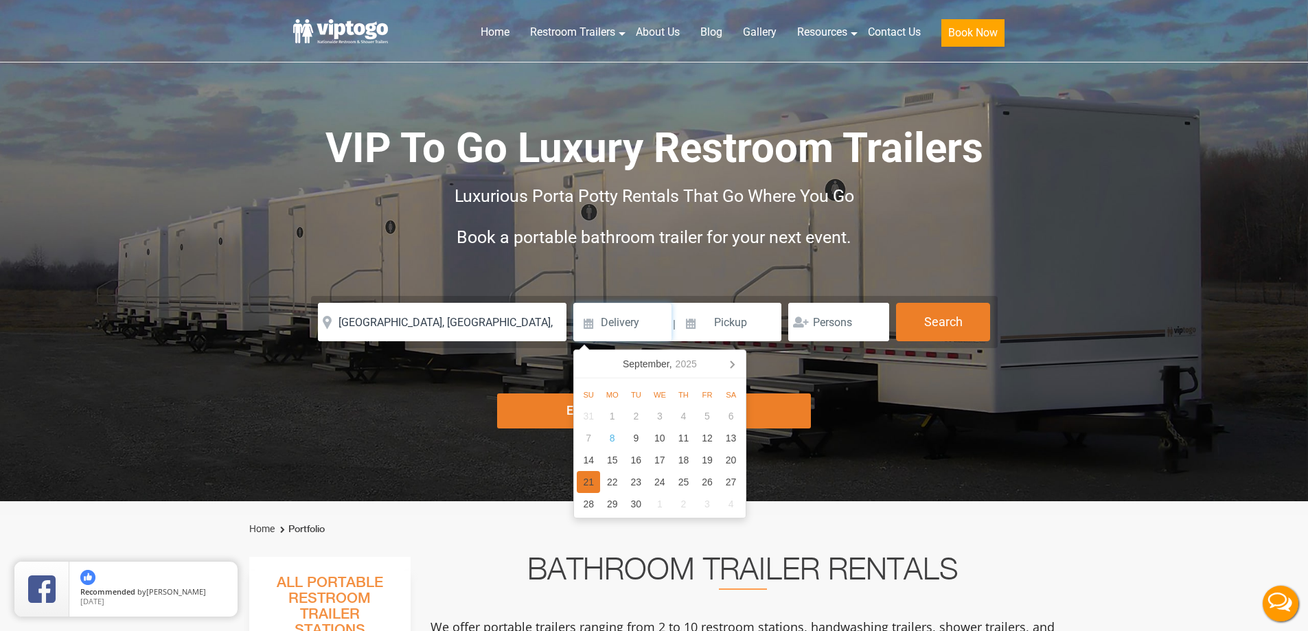
click at [593, 480] on div "21" at bounding box center [589, 482] width 24 height 22
type input "09/21/2025"
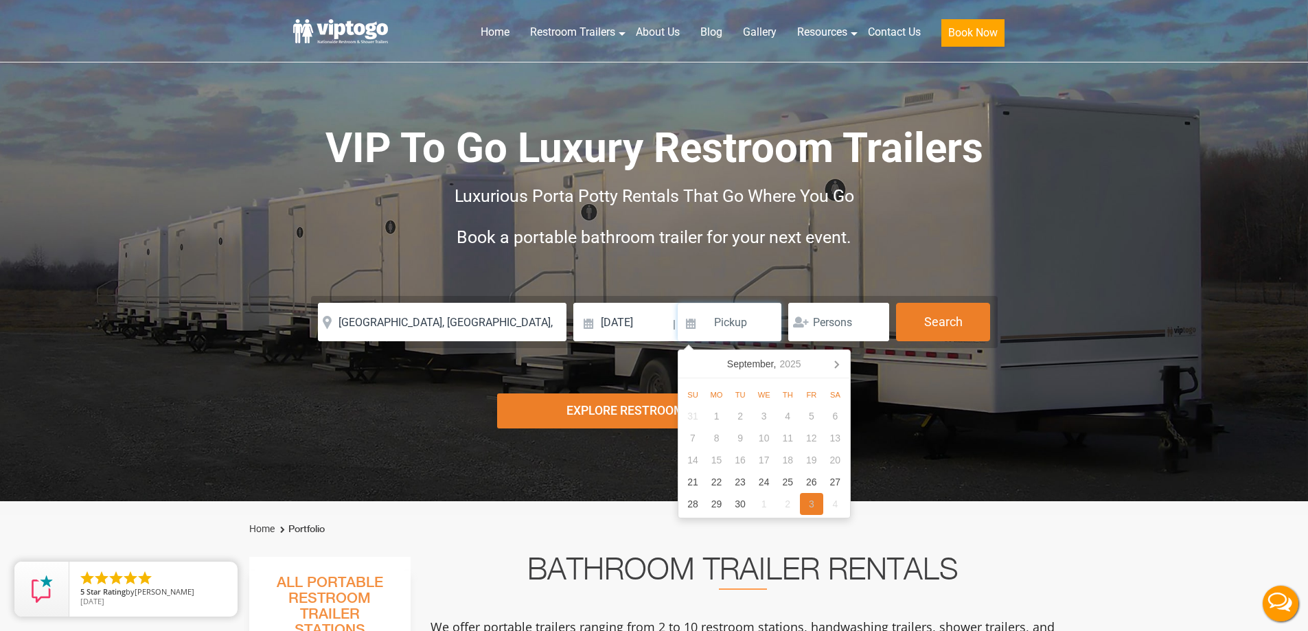
click at [812, 504] on div "3" at bounding box center [812, 504] width 24 height 22
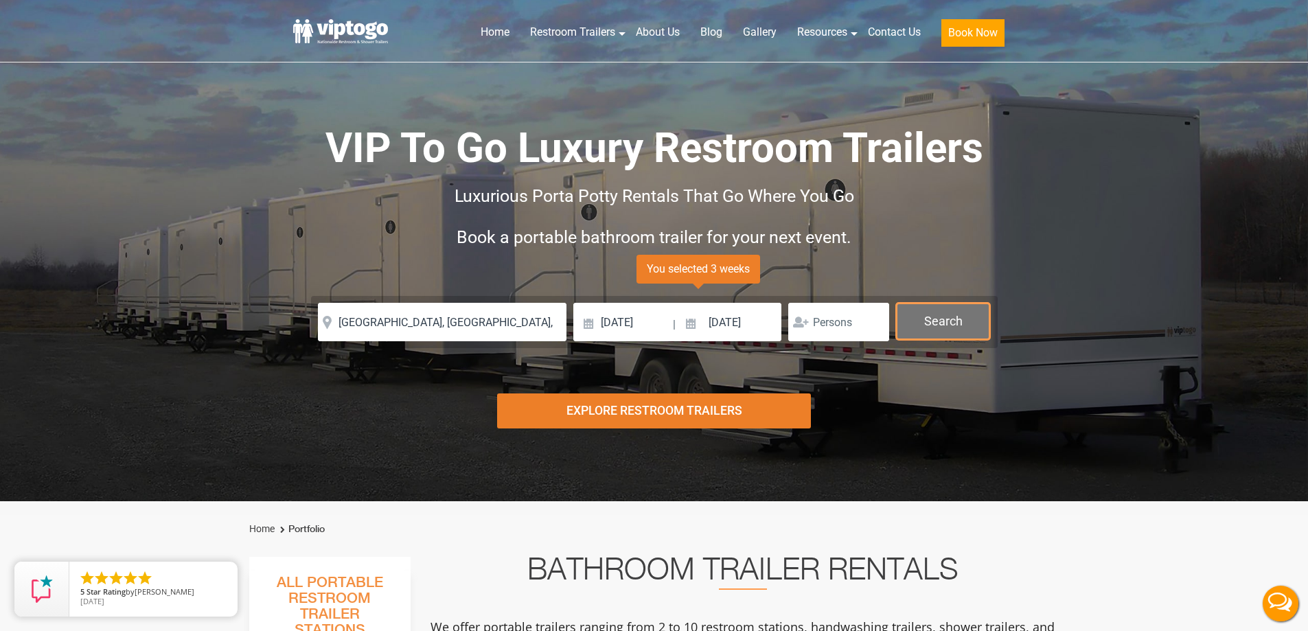
click at [930, 316] on button "Search" at bounding box center [943, 321] width 94 height 37
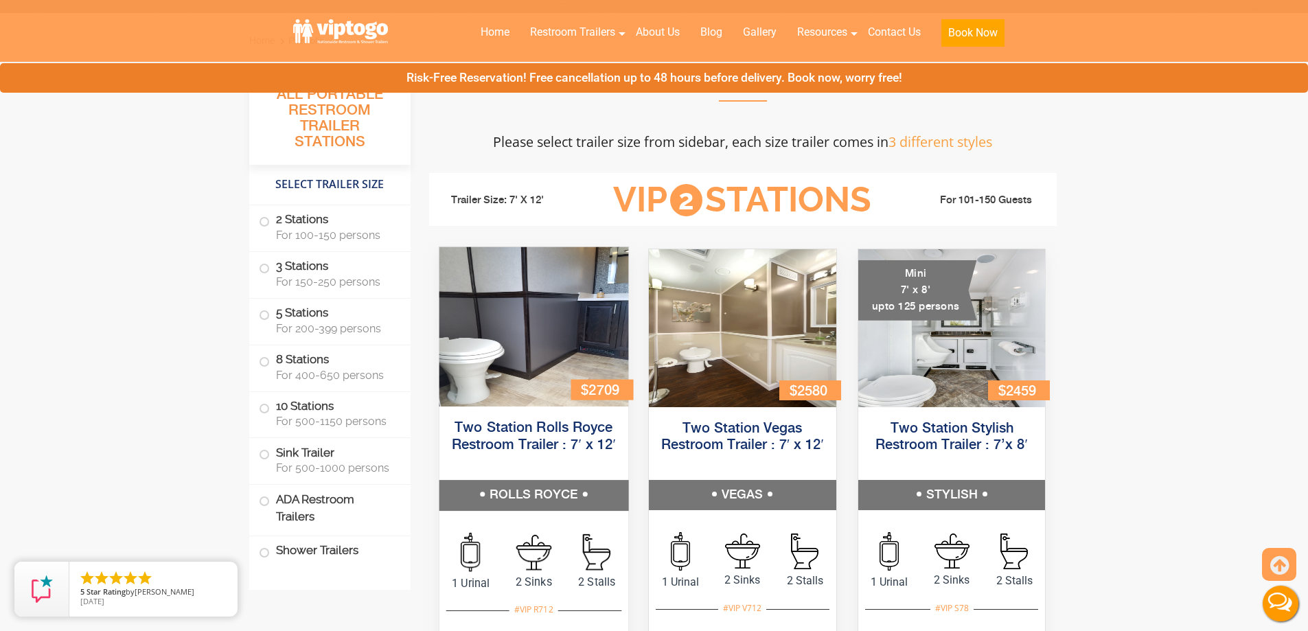
scroll to position [557, 0]
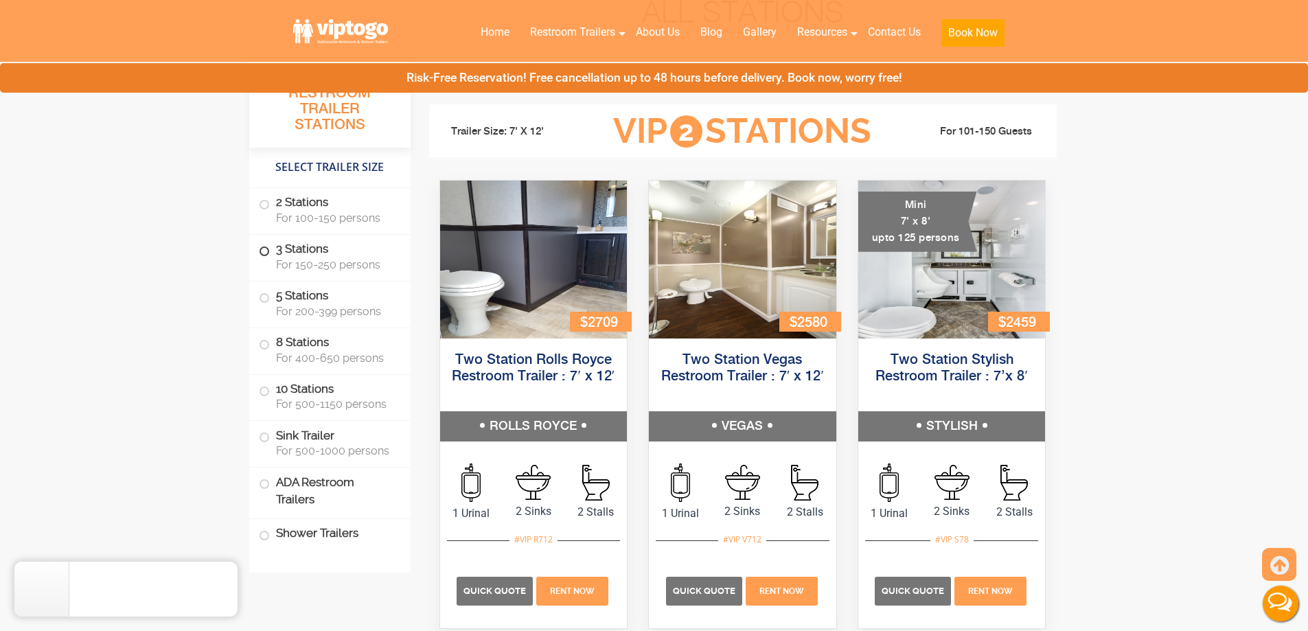
click at [260, 255] on label "3 Stations For 150-250 persons" at bounding box center [330, 256] width 142 height 43
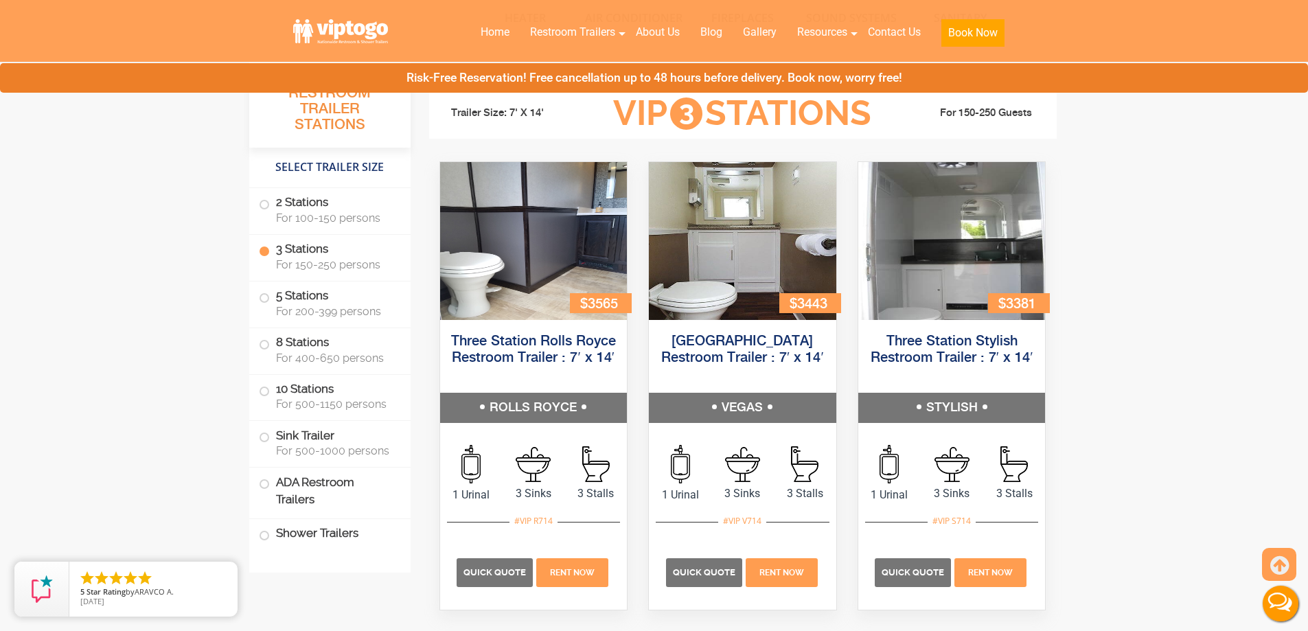
scroll to position [1512, 0]
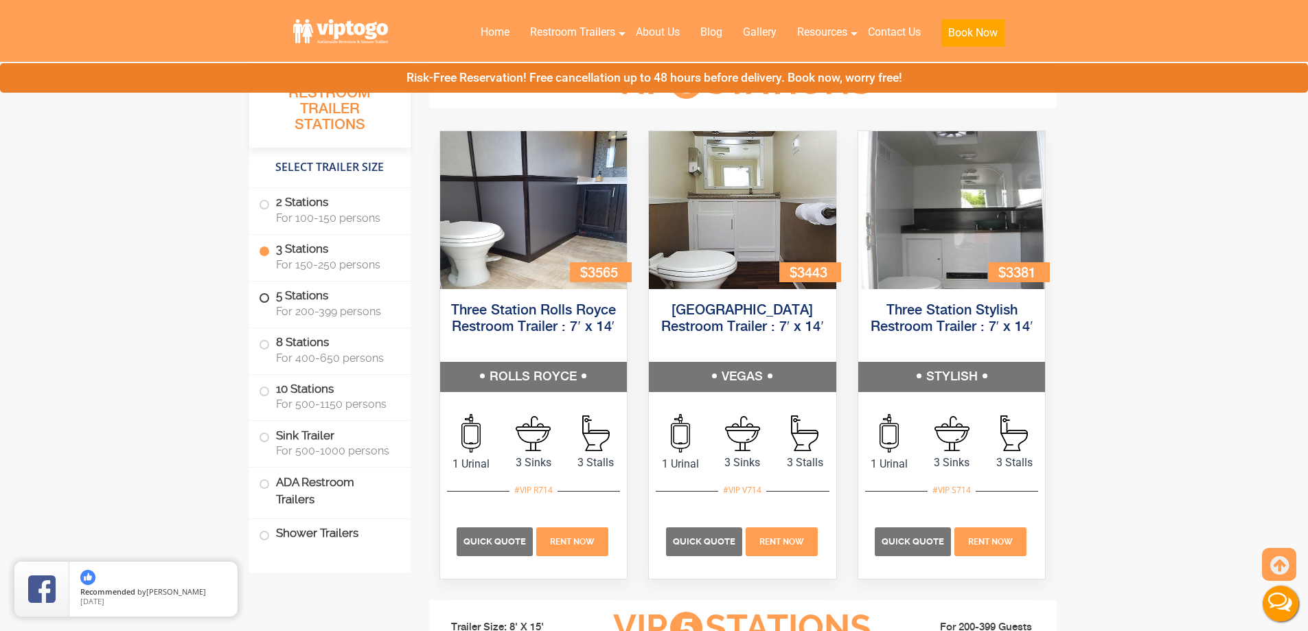
click at [264, 300] on span at bounding box center [264, 297] width 5 height 5
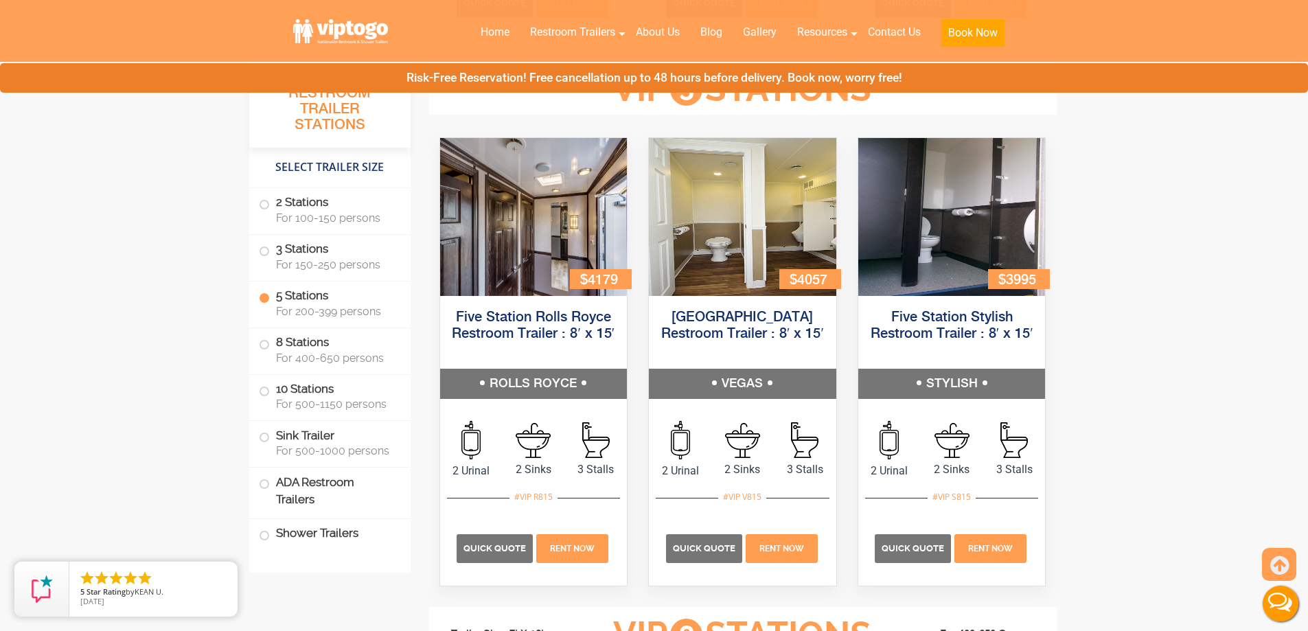
scroll to position [2057, 0]
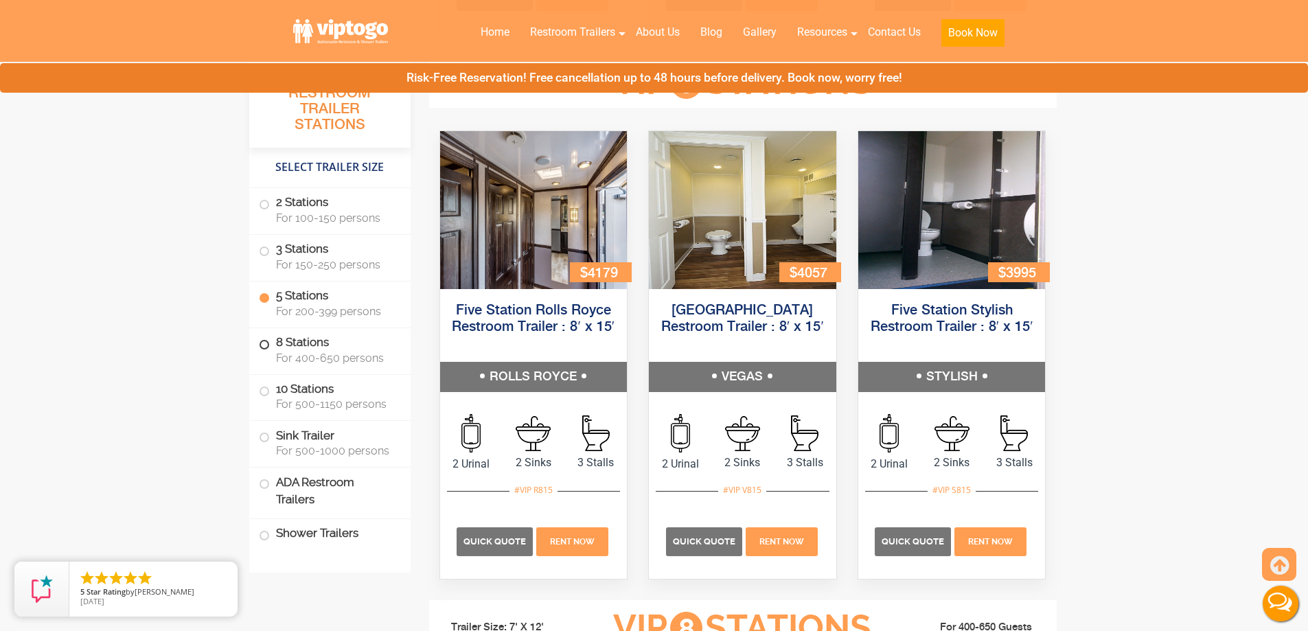
click at [264, 347] on span at bounding box center [264, 344] width 5 height 5
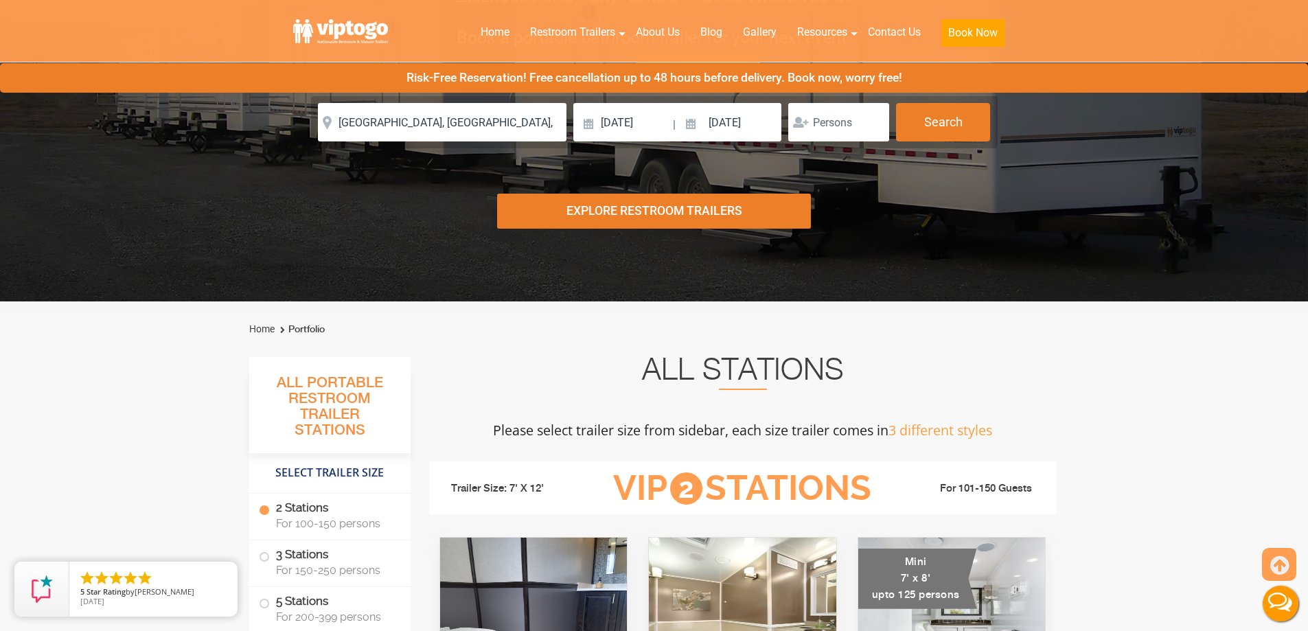
scroll to position [0, 0]
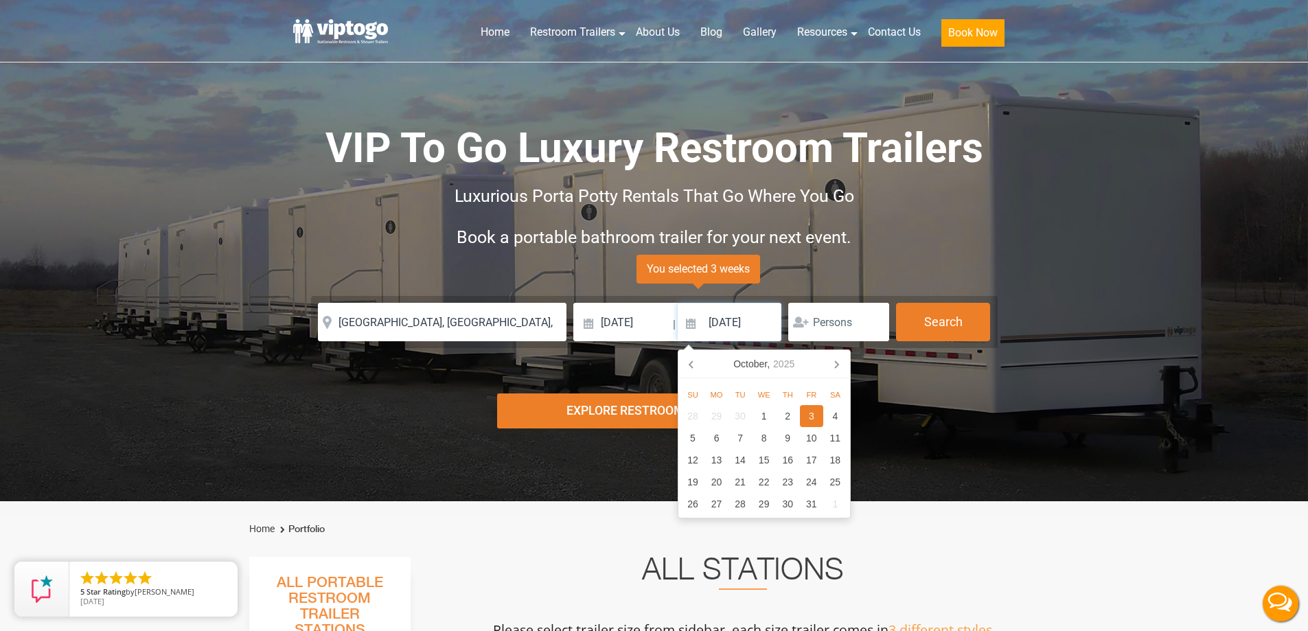
click at [730, 330] on input "10/03/2025" at bounding box center [729, 322] width 104 height 38
click at [690, 362] on icon at bounding box center [692, 364] width 22 height 22
click at [715, 485] on div "22" at bounding box center [716, 482] width 24 height 22
type input "09/22/2025"
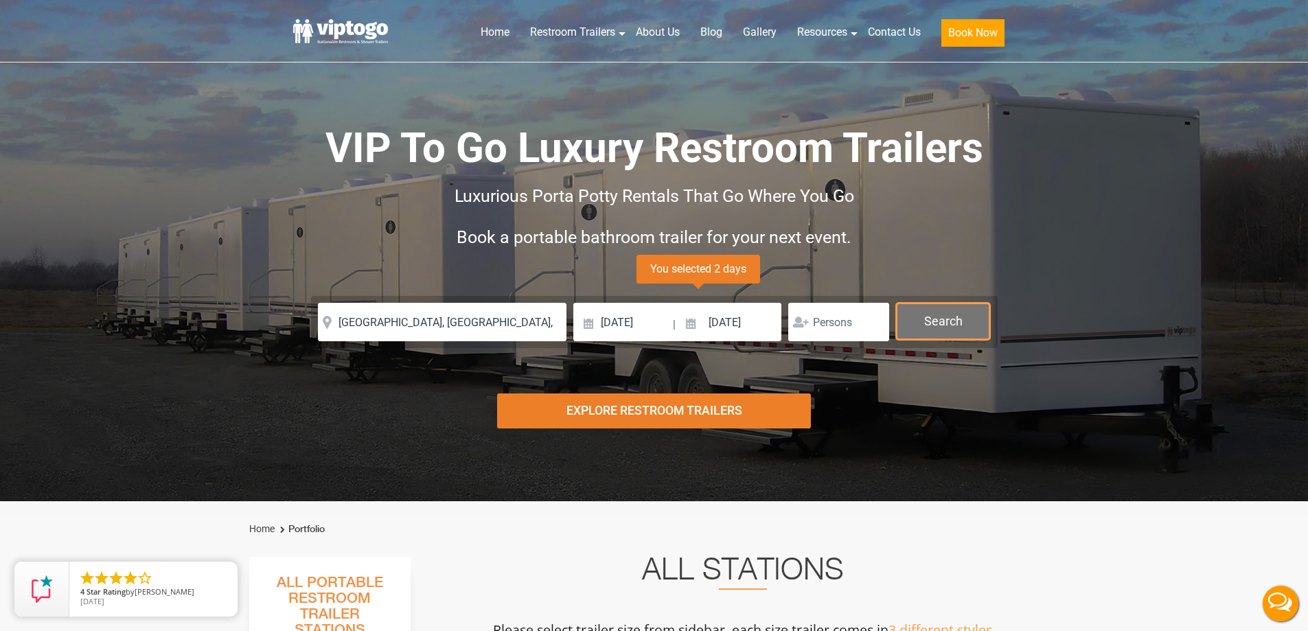
click at [940, 312] on button "Search" at bounding box center [943, 321] width 94 height 37
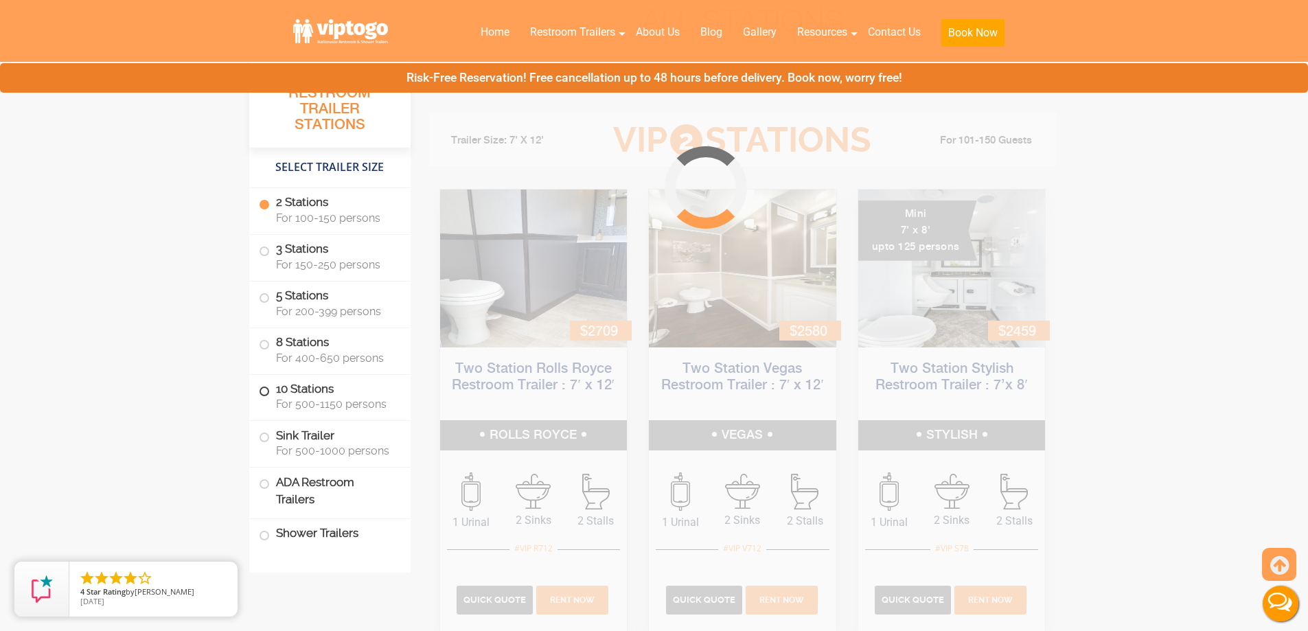
scroll to position [557, 0]
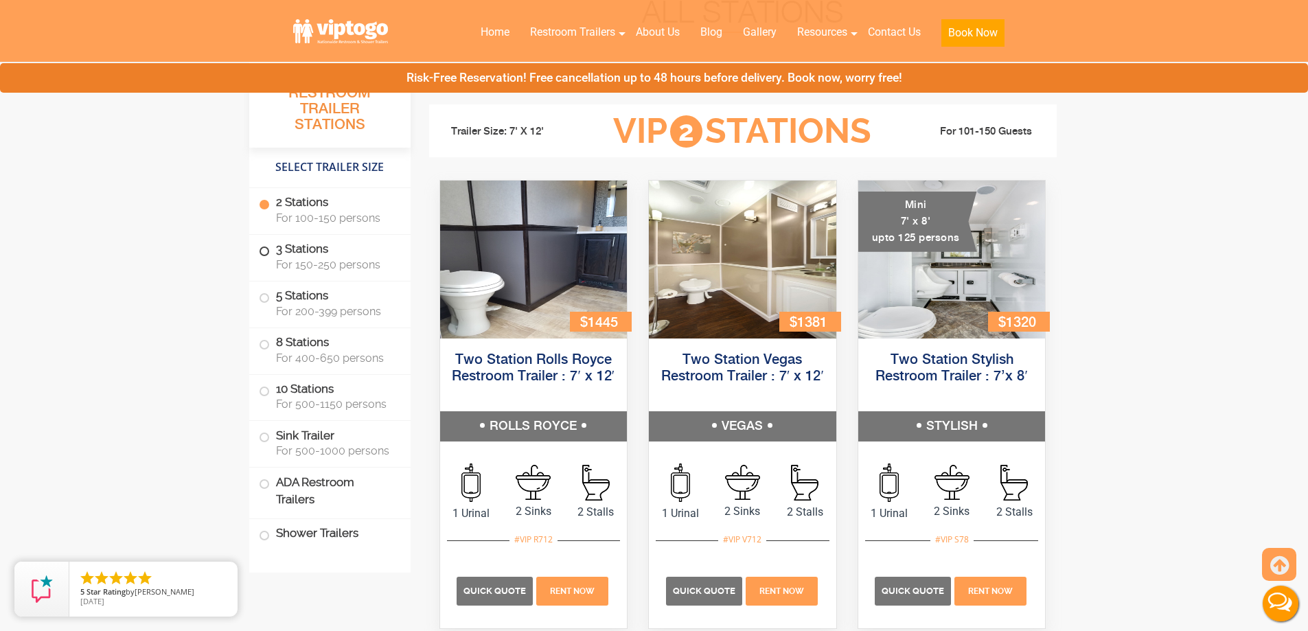
click at [262, 248] on span at bounding box center [264, 250] width 5 height 5
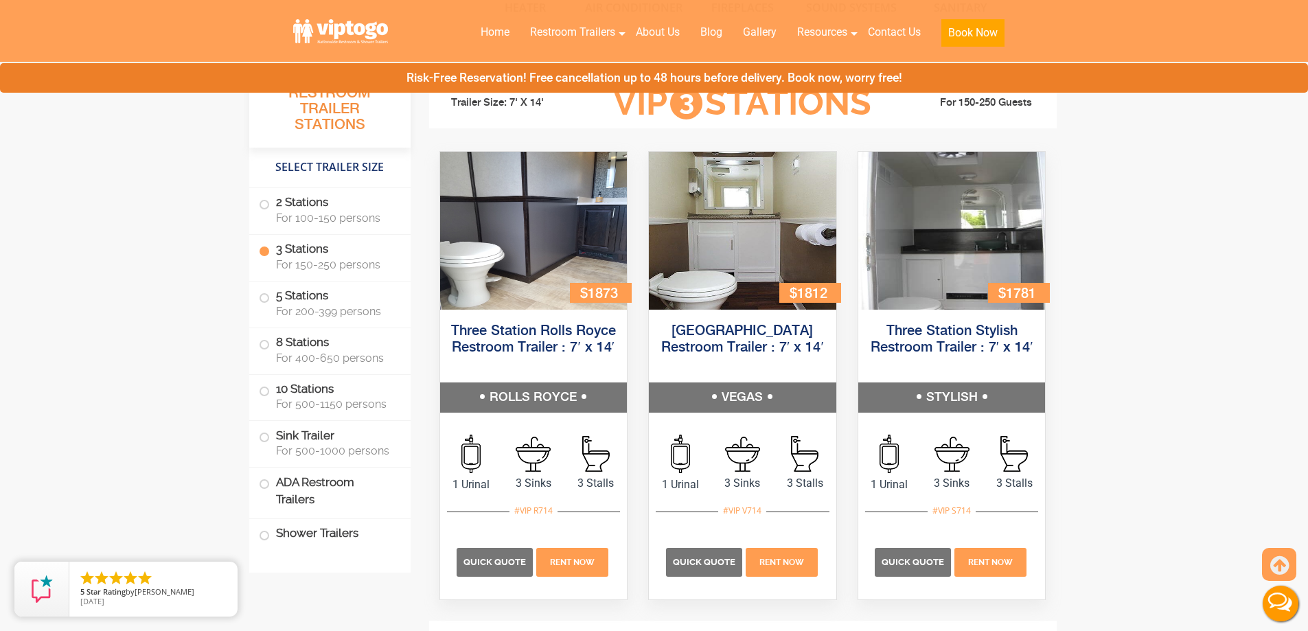
scroll to position [1512, 0]
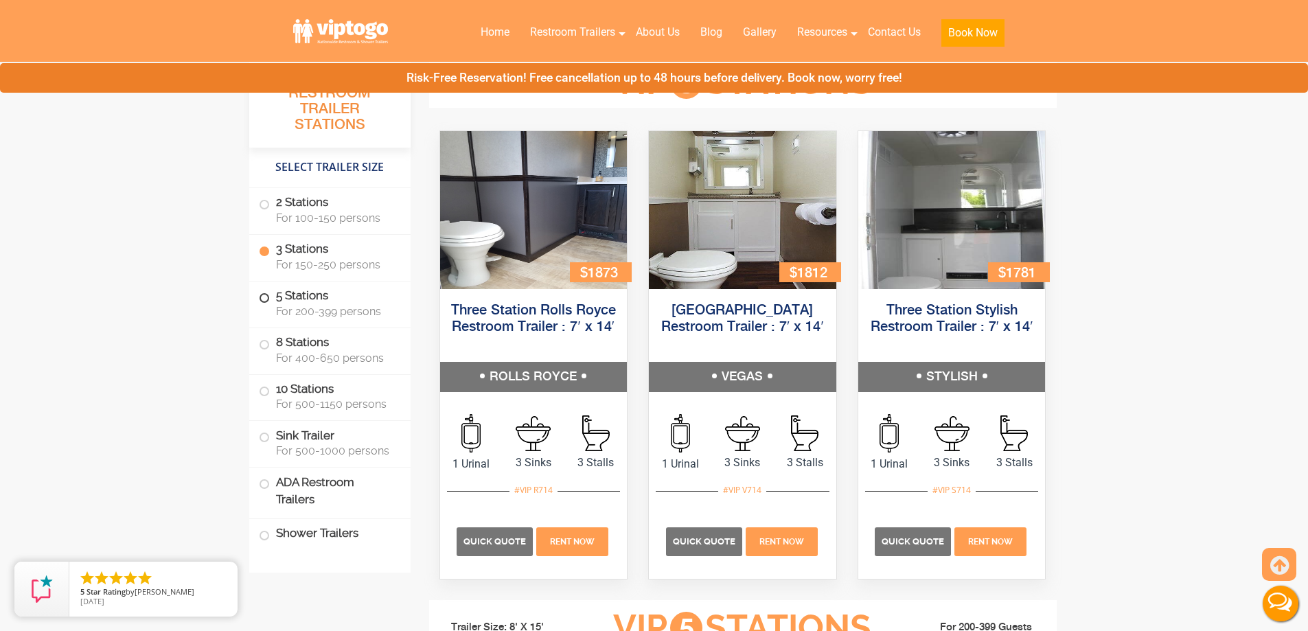
click at [263, 301] on span at bounding box center [264, 297] width 5 height 5
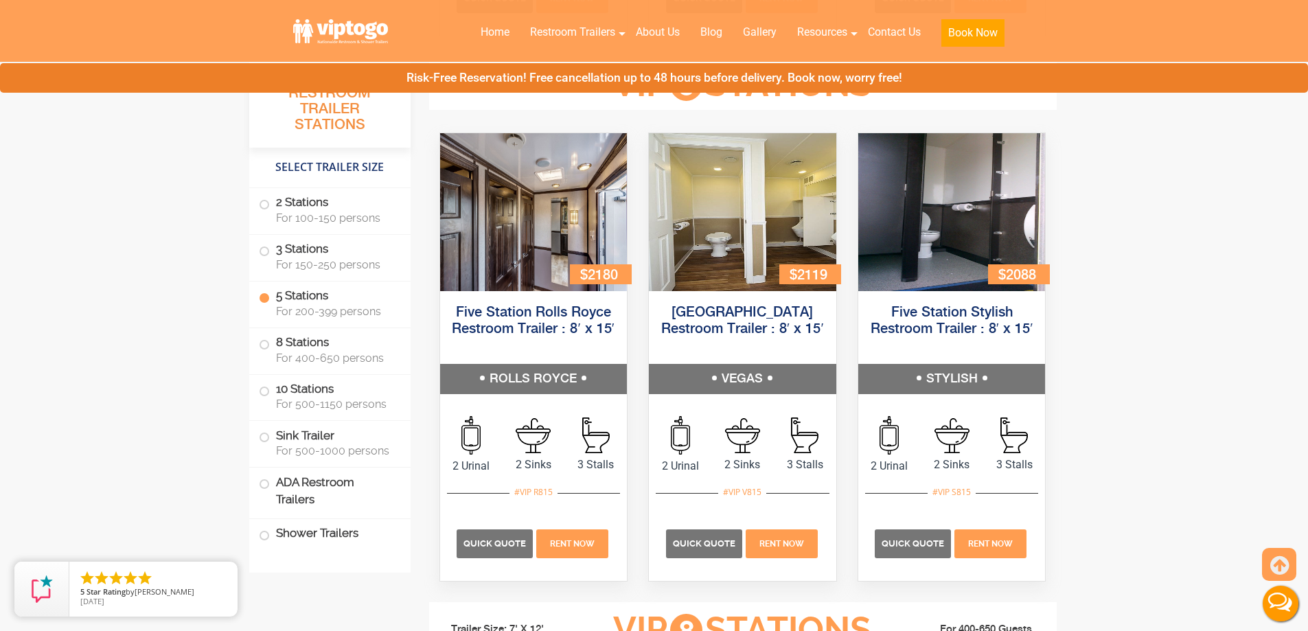
scroll to position [2057, 0]
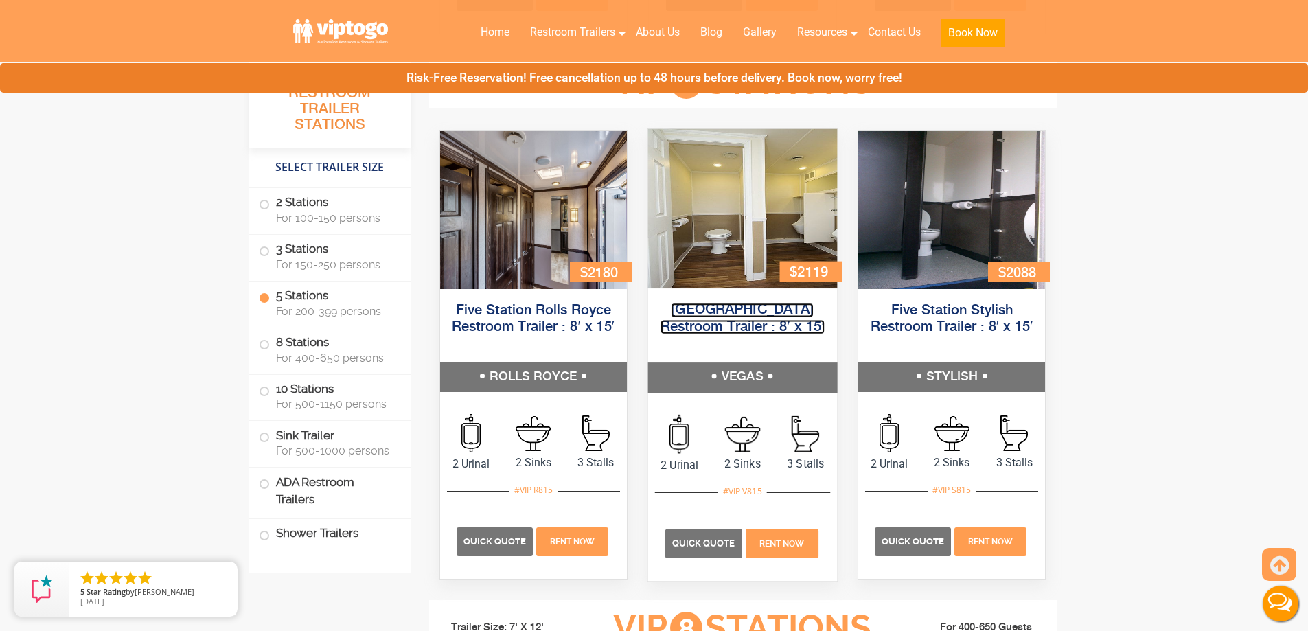
click at [708, 315] on link "[GEOGRAPHIC_DATA] Restroom Trailer : 8′ x 15′" at bounding box center [742, 318] width 164 height 31
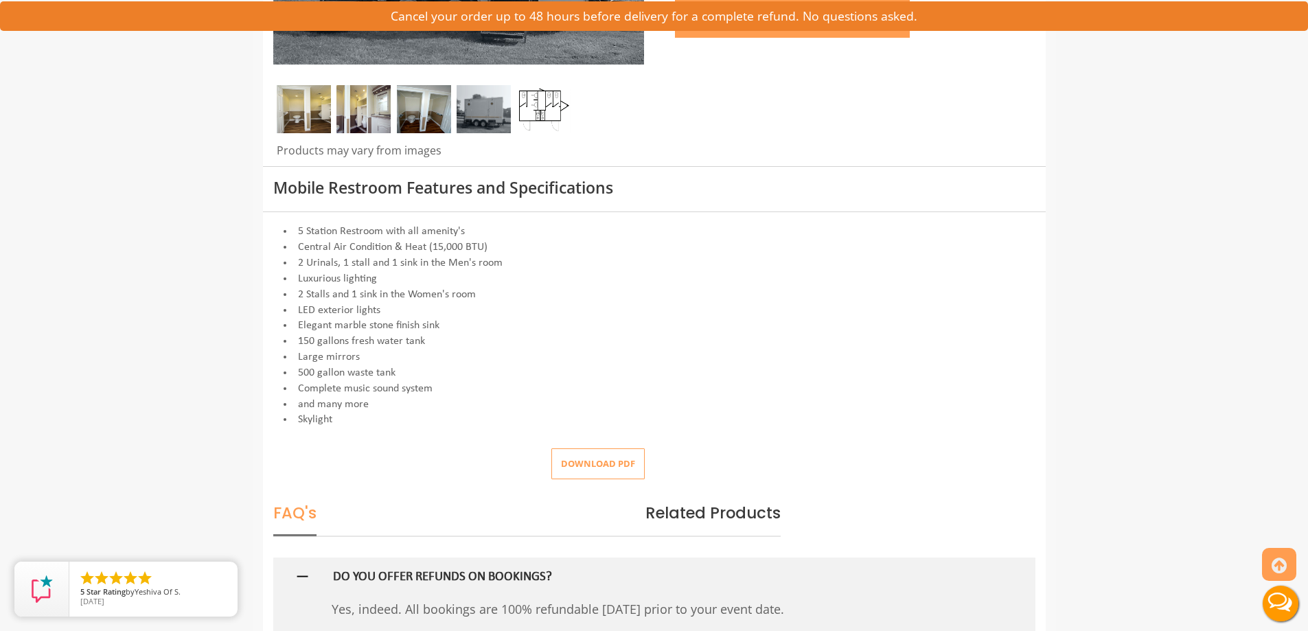
scroll to position [618, 0]
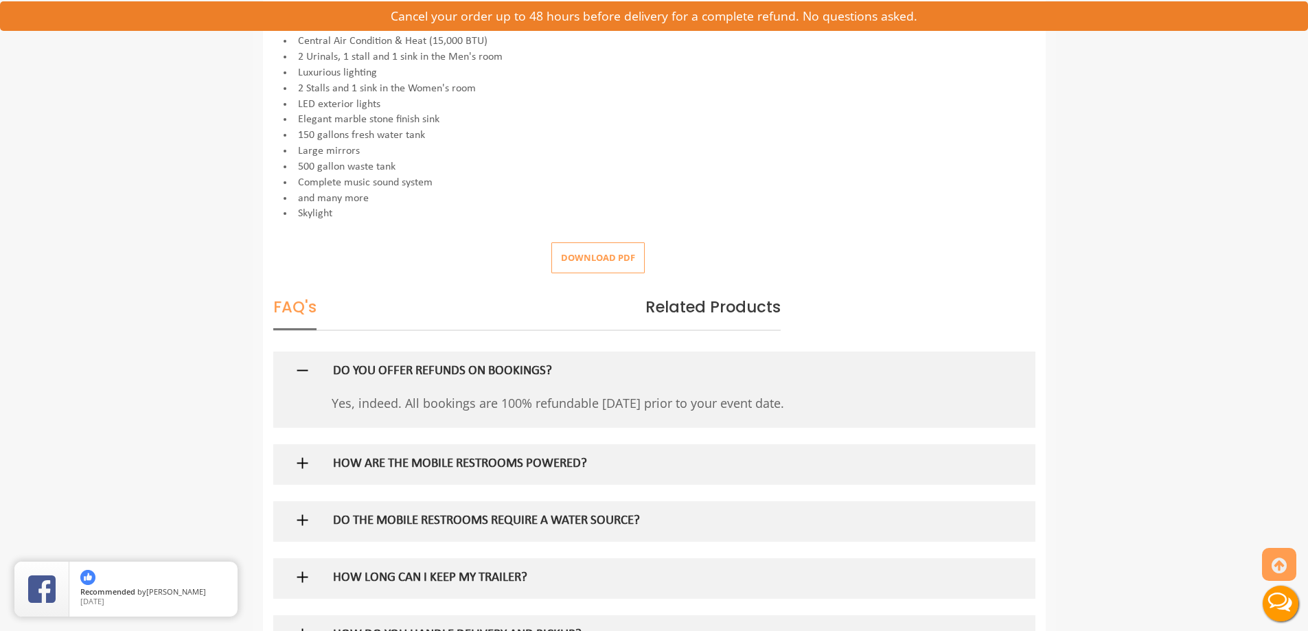
click at [614, 256] on button "Download pdf" at bounding box center [597, 257] width 93 height 31
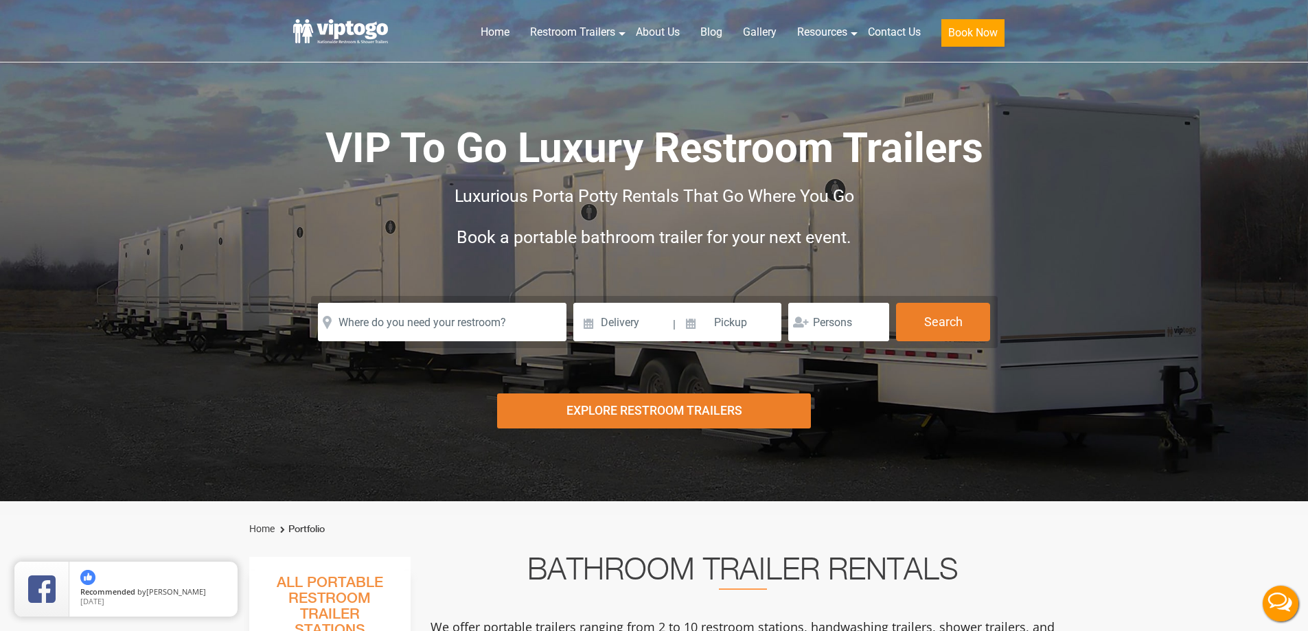
click at [508, 296] on form "Please Input Valid address with zipcode Please Input Valid address with zipcode…" at bounding box center [654, 322] width 686 height 52
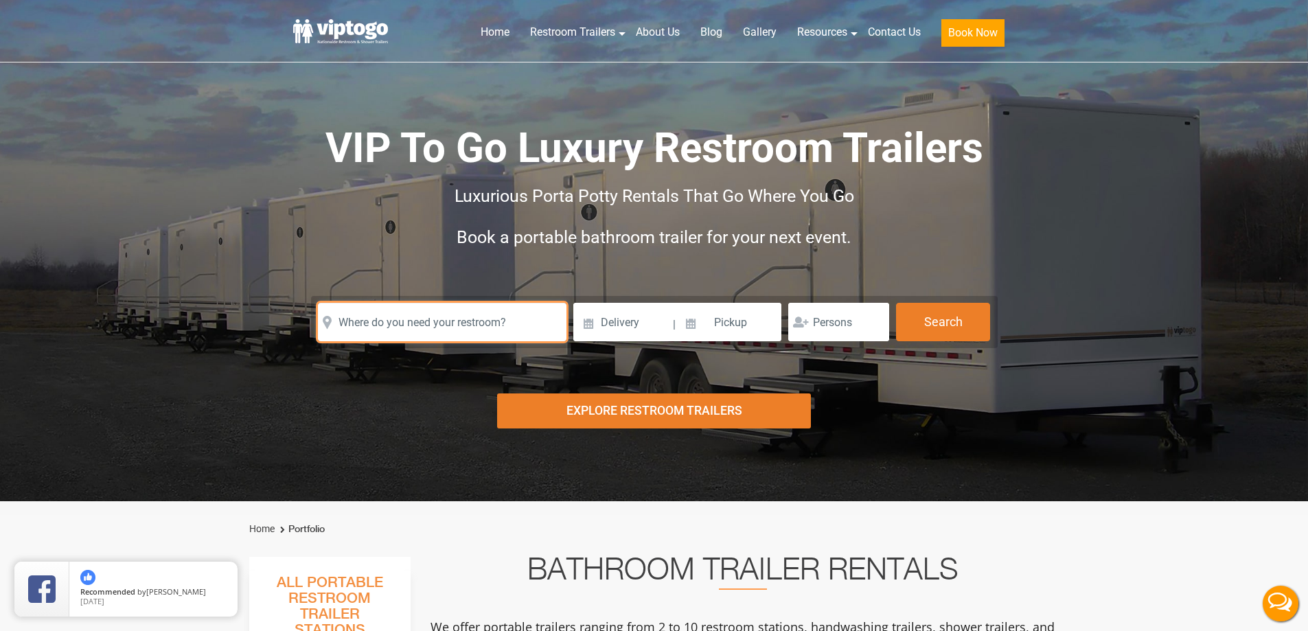
click at [498, 312] on input "text" at bounding box center [442, 322] width 248 height 38
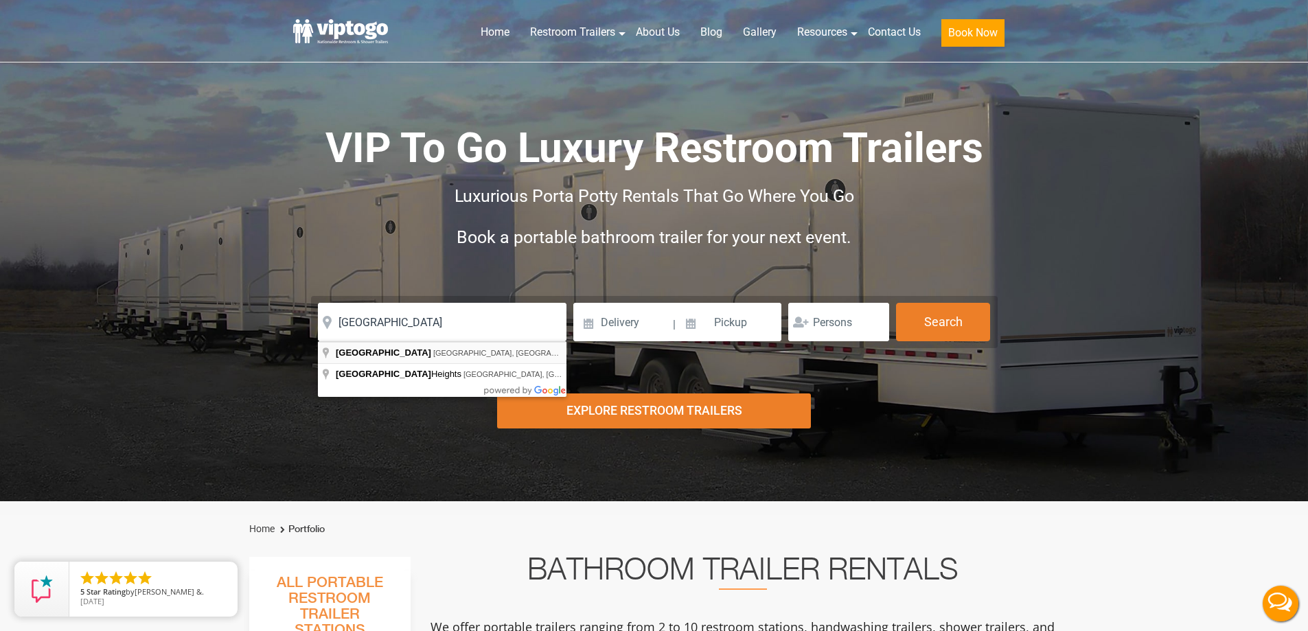
type input "[GEOGRAPHIC_DATA], [GEOGRAPHIC_DATA], [GEOGRAPHIC_DATA]"
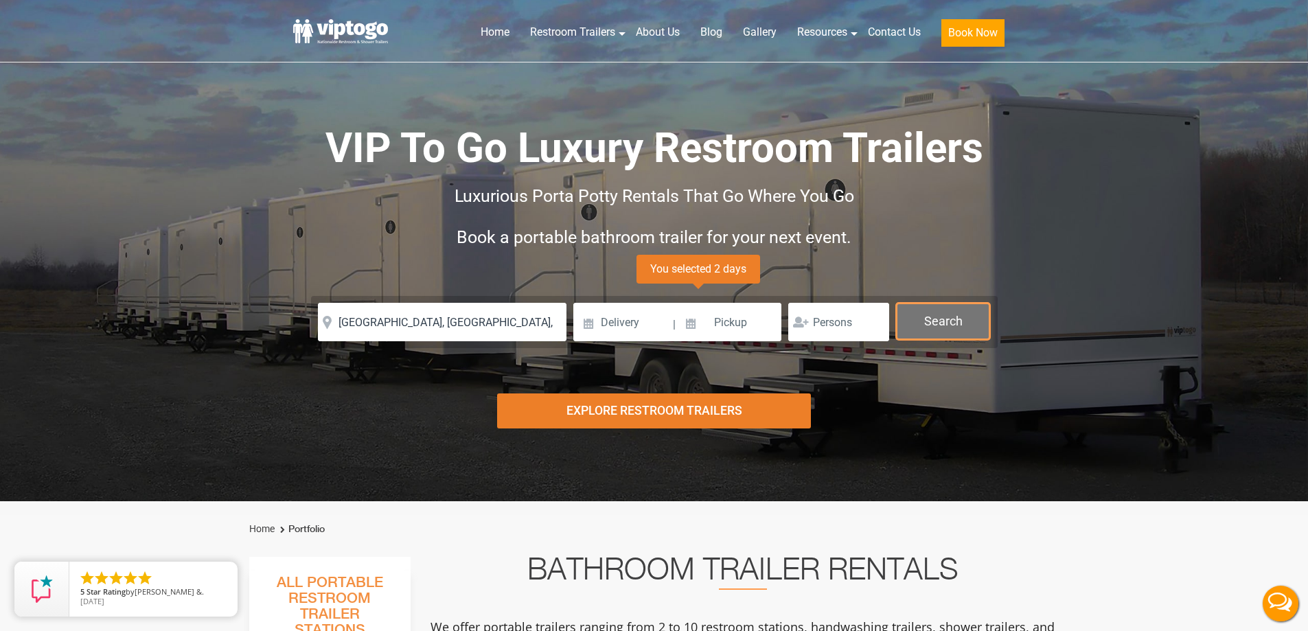
click at [958, 325] on button "Search" at bounding box center [943, 321] width 94 height 37
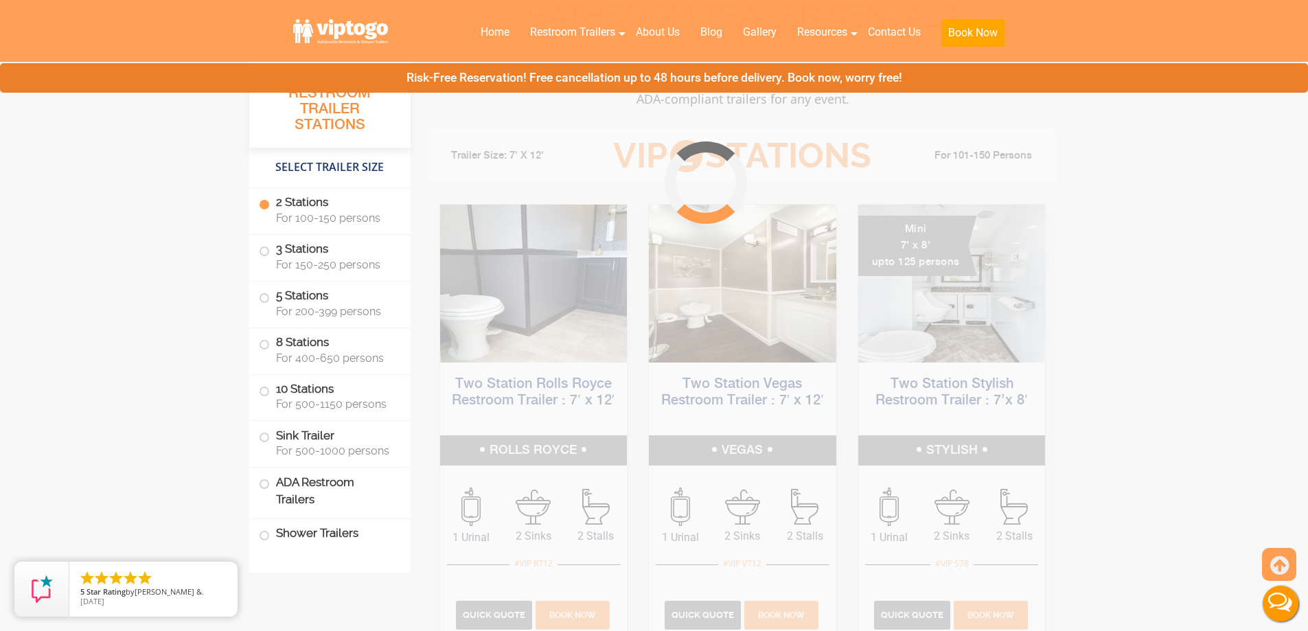
scroll to position [557, 0]
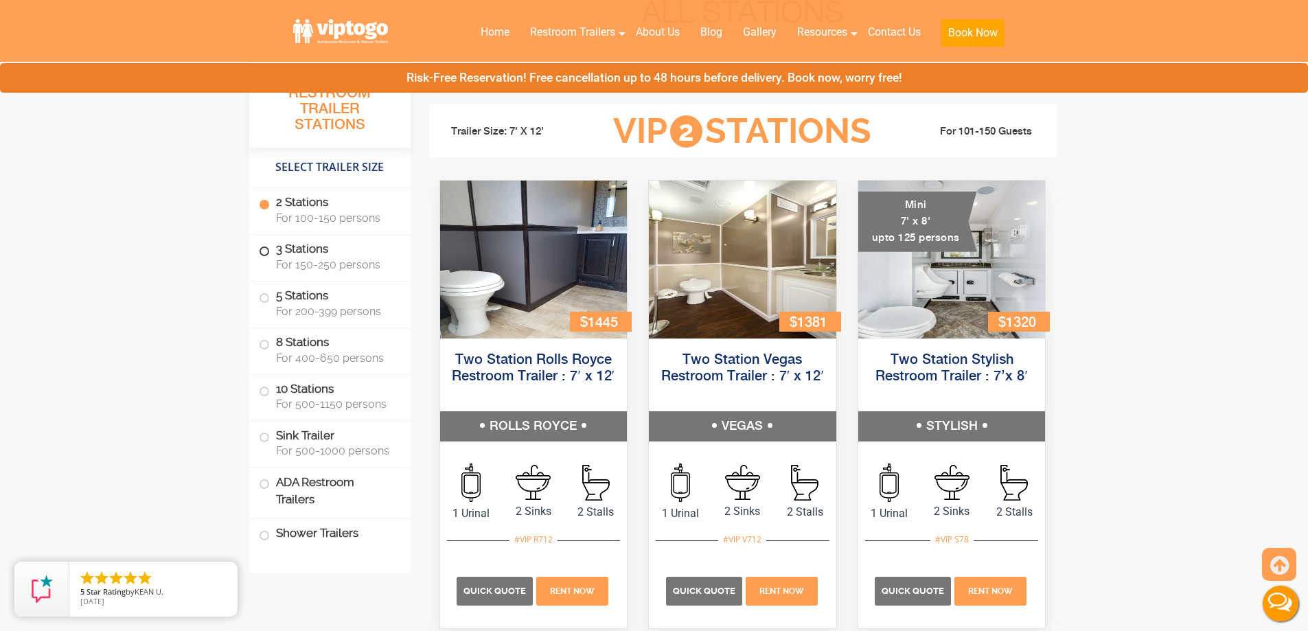
click at [267, 248] on span at bounding box center [264, 250] width 5 height 5
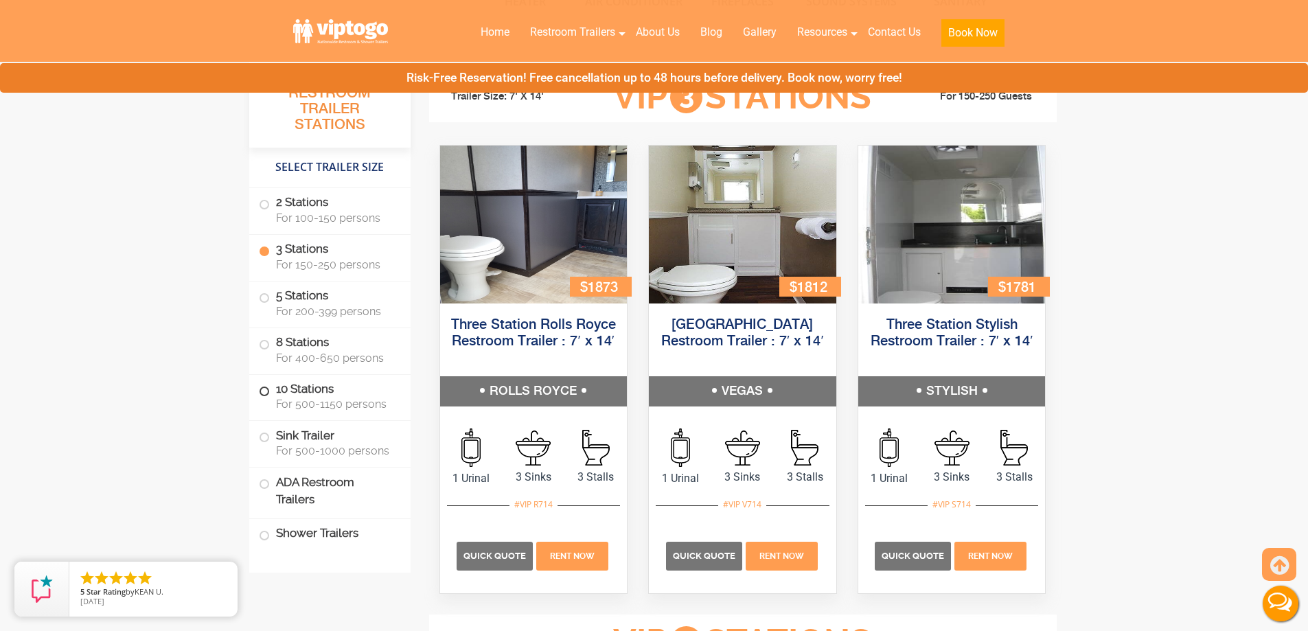
scroll to position [1512, 0]
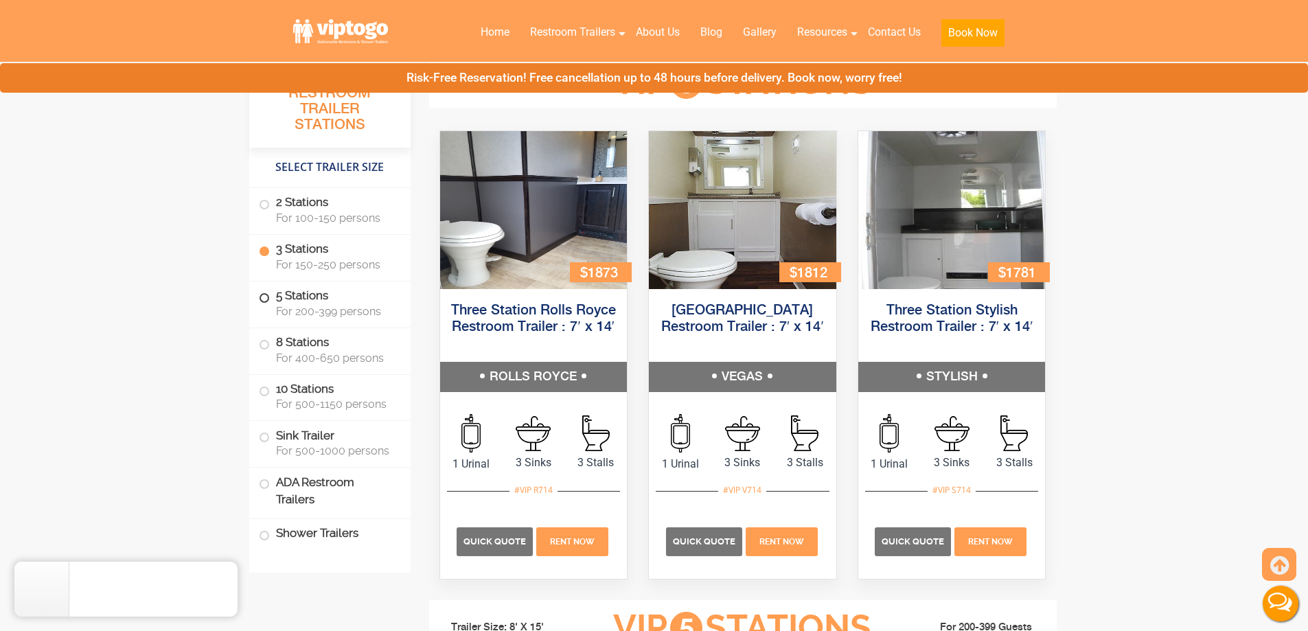
click at [262, 301] on span at bounding box center [264, 297] width 5 height 5
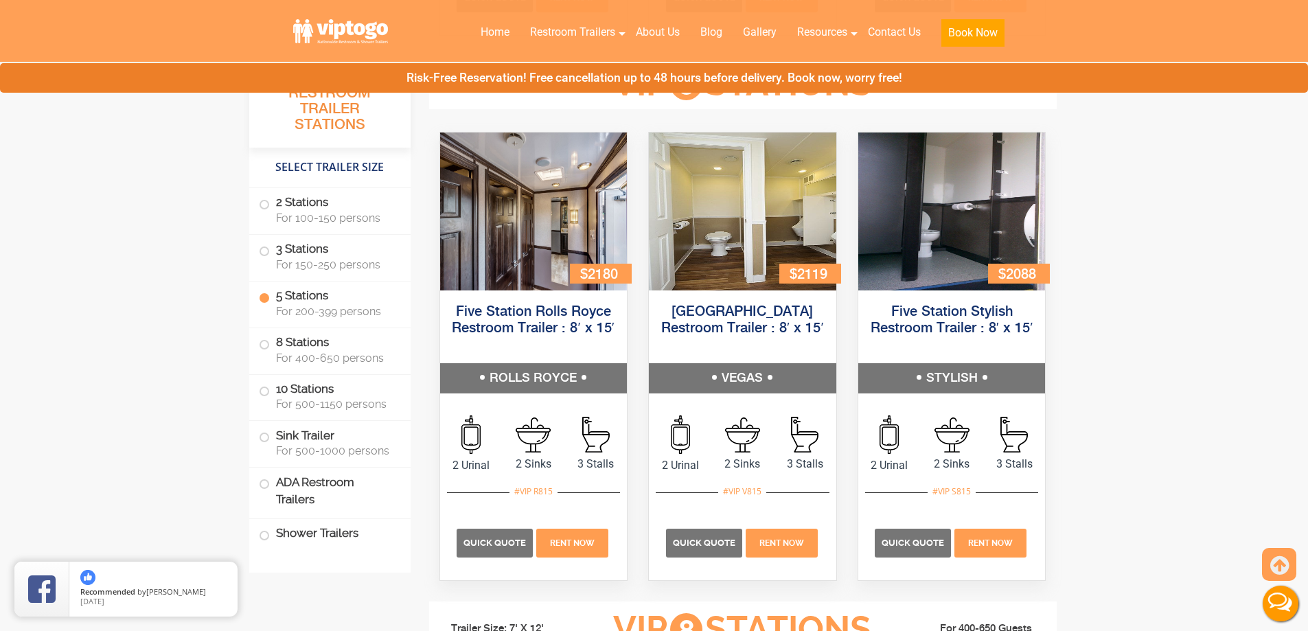
scroll to position [2057, 0]
